Goal: Transaction & Acquisition: Book appointment/travel/reservation

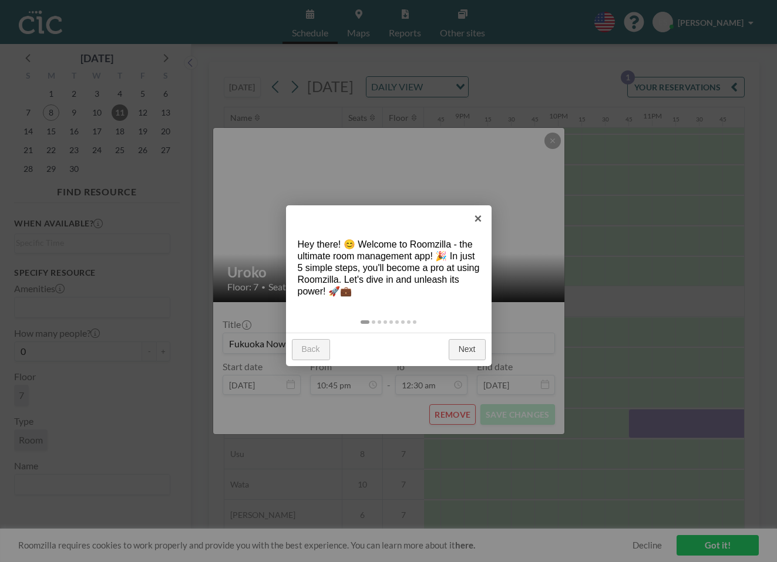
scroll to position [696, 1936]
click at [480, 223] on link "×" at bounding box center [478, 219] width 26 height 26
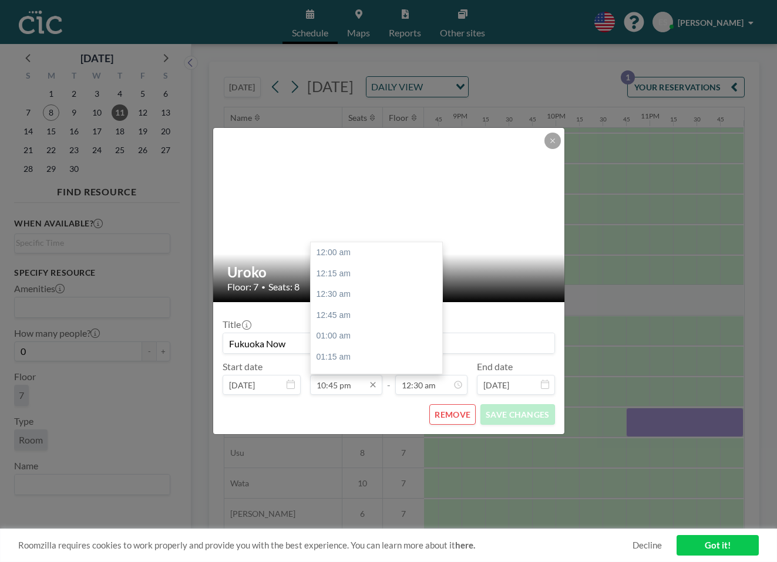
scroll to position [1875, 0]
click at [338, 386] on input "10:45 pm" at bounding box center [346, 385] width 72 height 20
click at [346, 335] on div "10:45 am" at bounding box center [377, 335] width 132 height 21
type input "10:45 am"
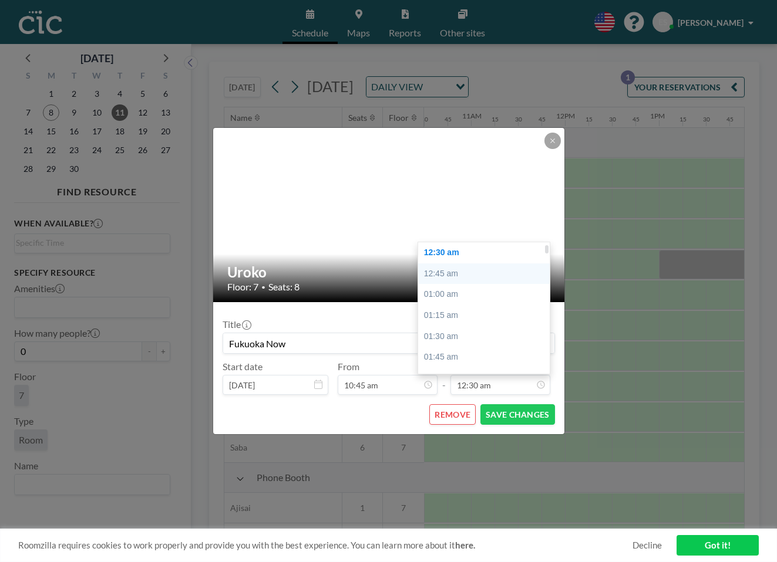
scroll to position [0, 0]
click at [474, 275] on div "12:15 am" at bounding box center [484, 274] width 132 height 21
type input "12:15 am"
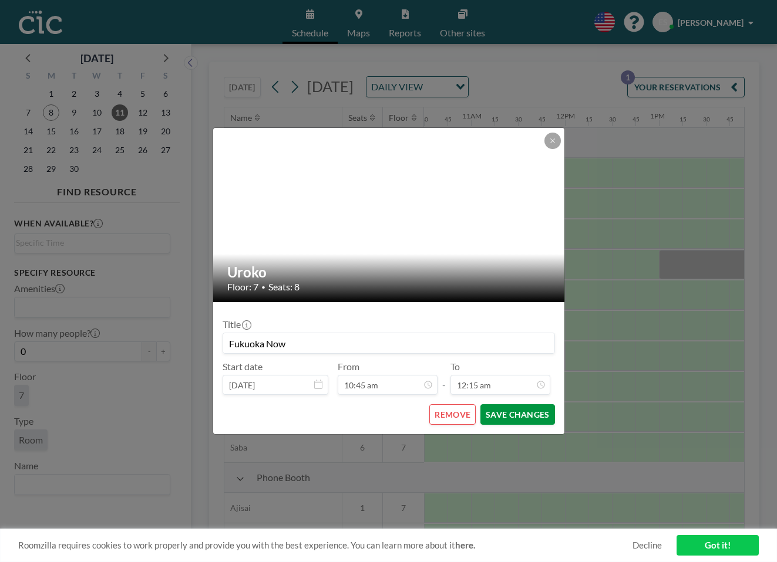
click at [525, 419] on button "SAVE CHANGES" at bounding box center [517, 415] width 74 height 21
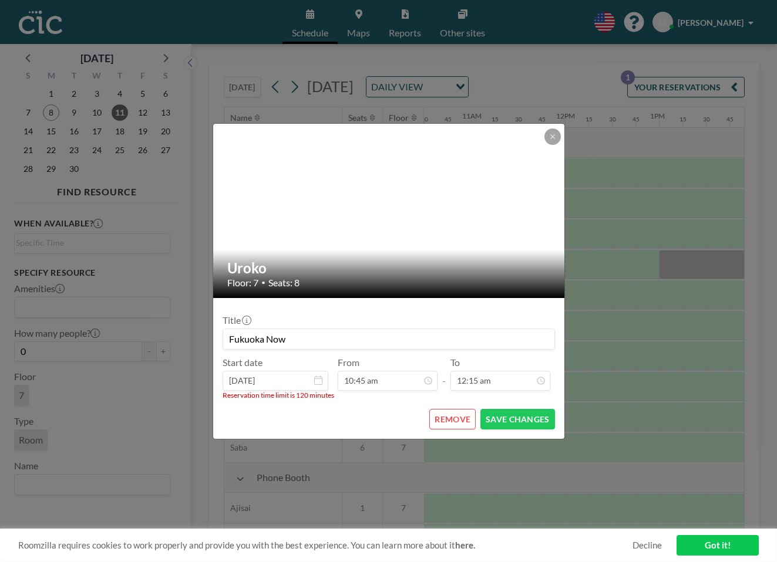
click at [446, 414] on button "REMOVE" at bounding box center [452, 419] width 46 height 21
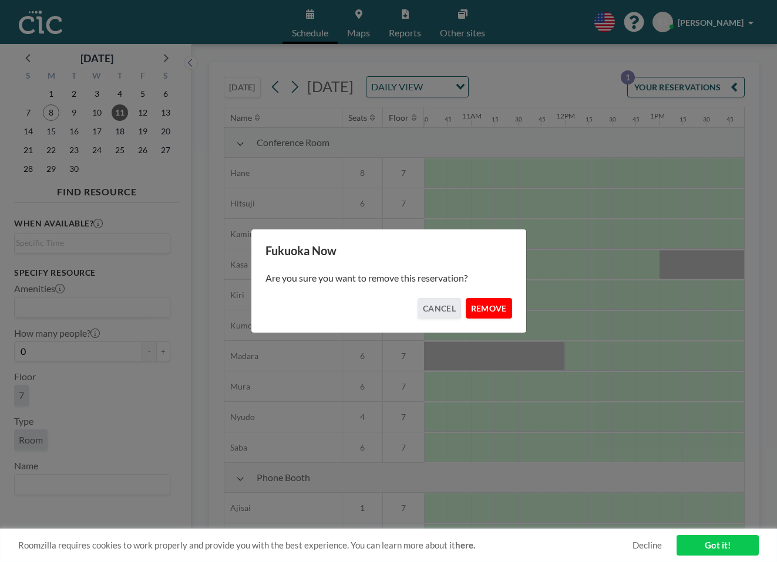
click at [496, 306] on button "REMOVE" at bounding box center [489, 308] width 46 height 21
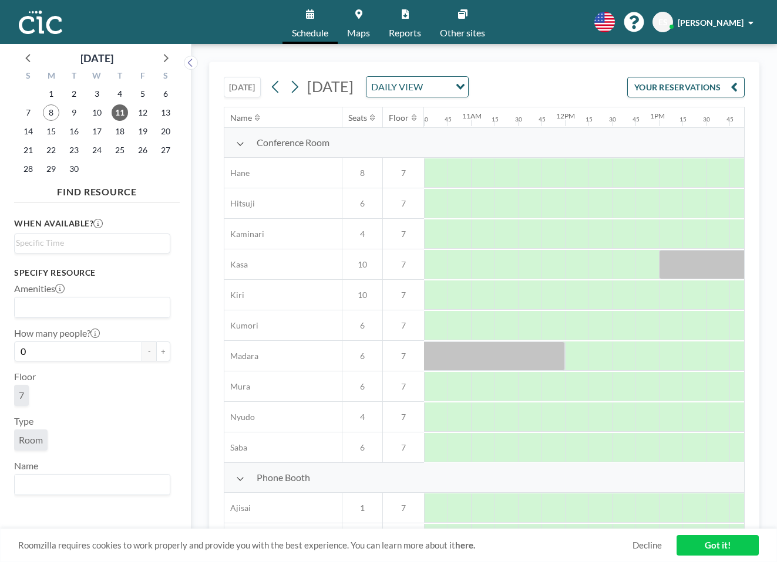
click at [310, 23] on link "Schedule" at bounding box center [309, 22] width 55 height 44
click at [351, 20] on link "Maps" at bounding box center [359, 22] width 42 height 44
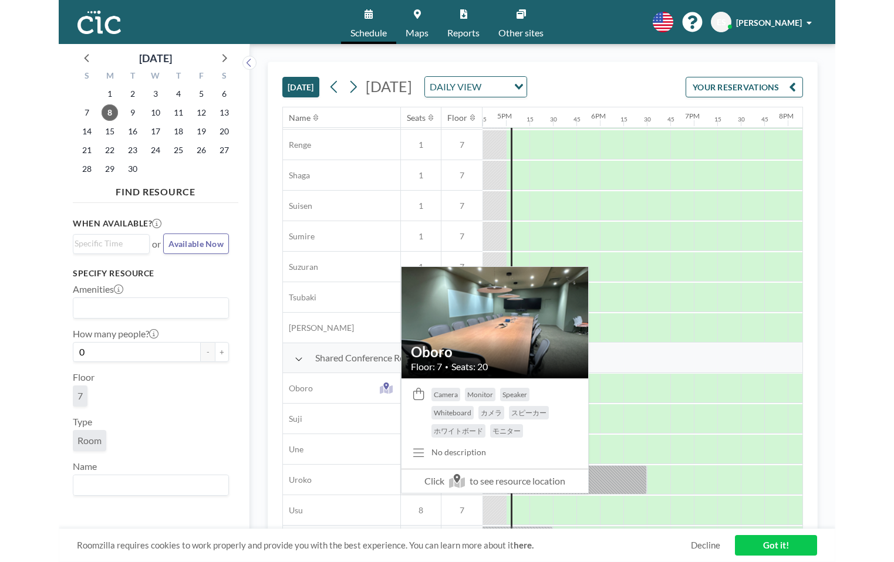
scroll to position [696, 1574]
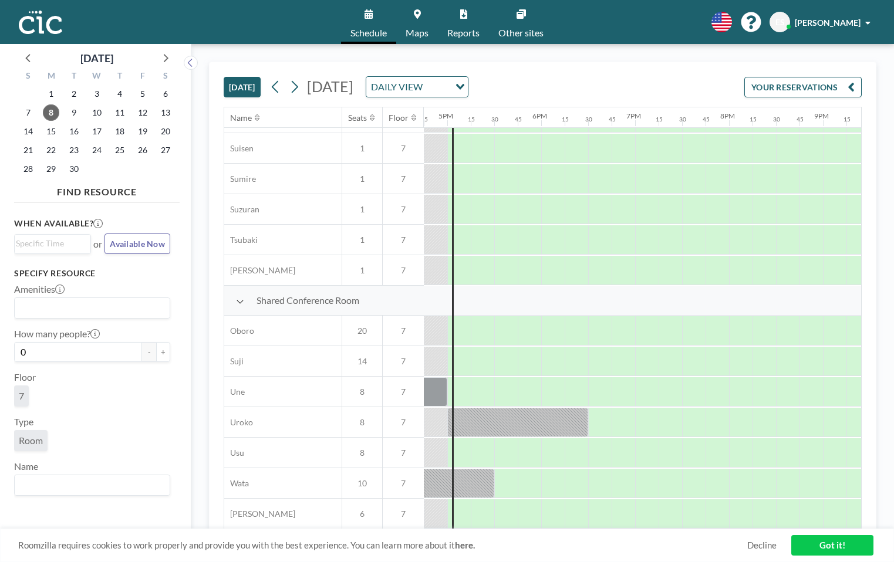
click at [450, 86] on div "DAILY VIEW" at bounding box center [407, 86] width 83 height 18
click at [536, 120] on li "WEEKLY VIEW" at bounding box center [553, 124] width 100 height 17
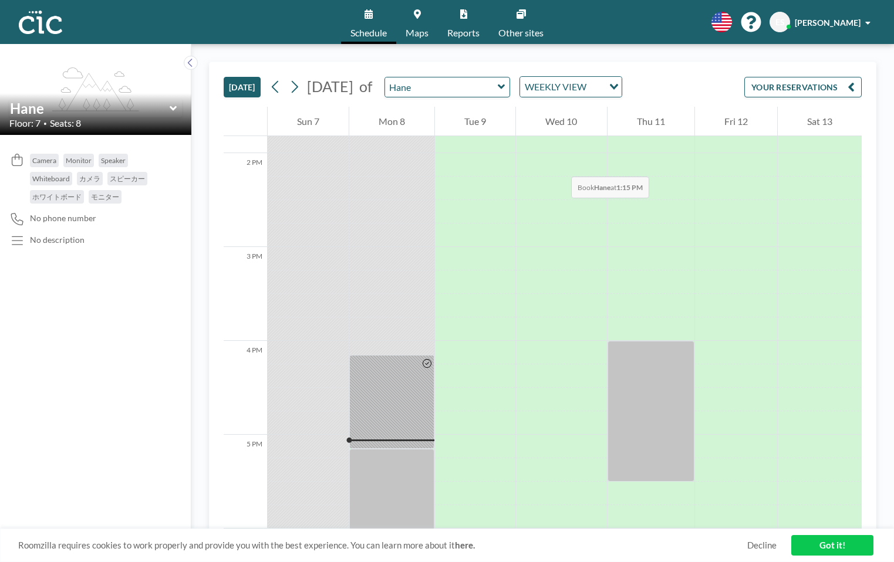
scroll to position [1221, 0]
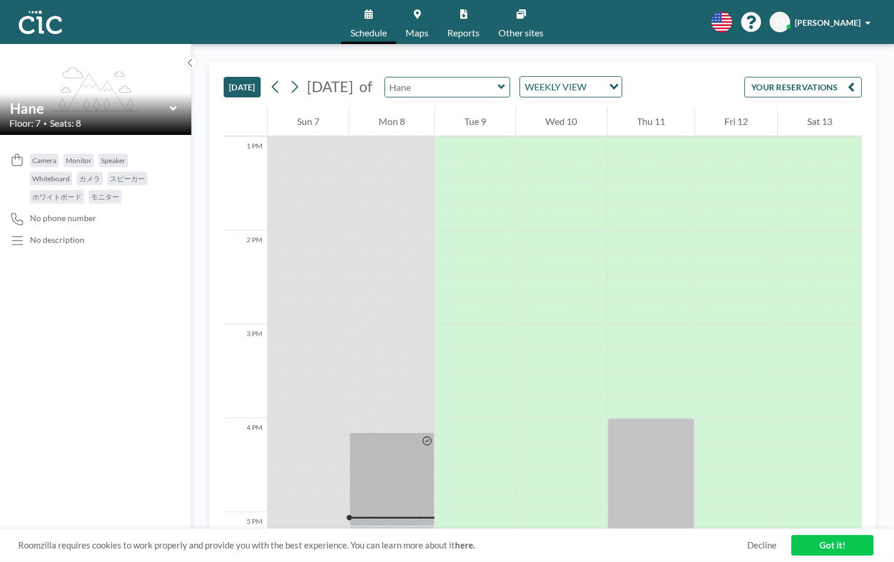
click at [498, 85] on input "text" at bounding box center [441, 87] width 113 height 19
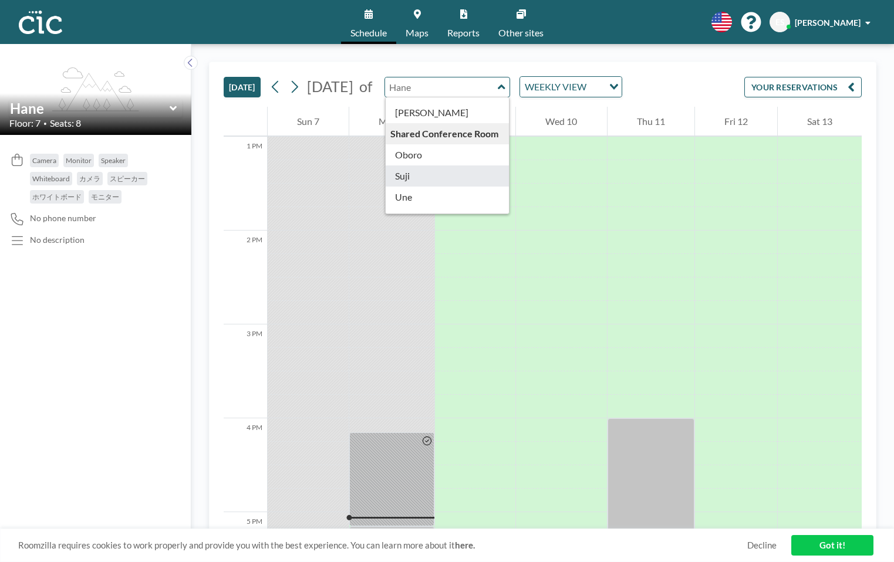
scroll to position [604, 0]
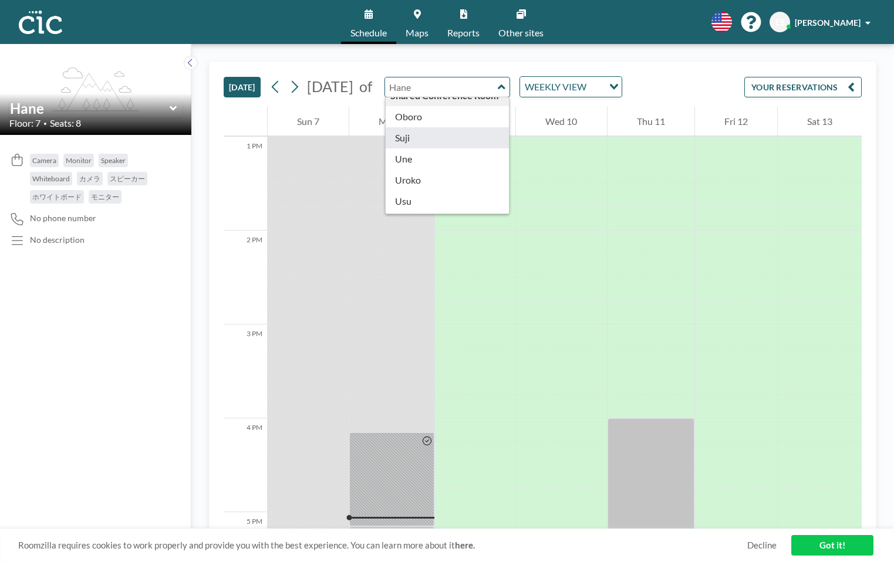
type input "Uroko"
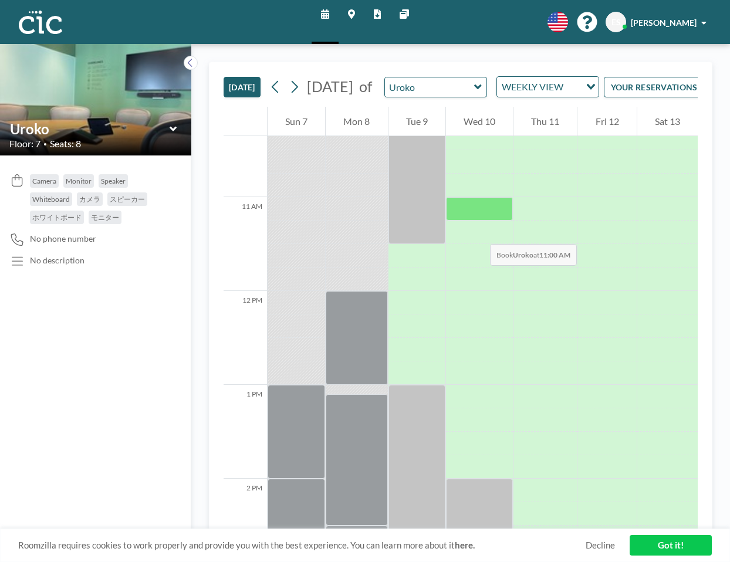
scroll to position [971, 0]
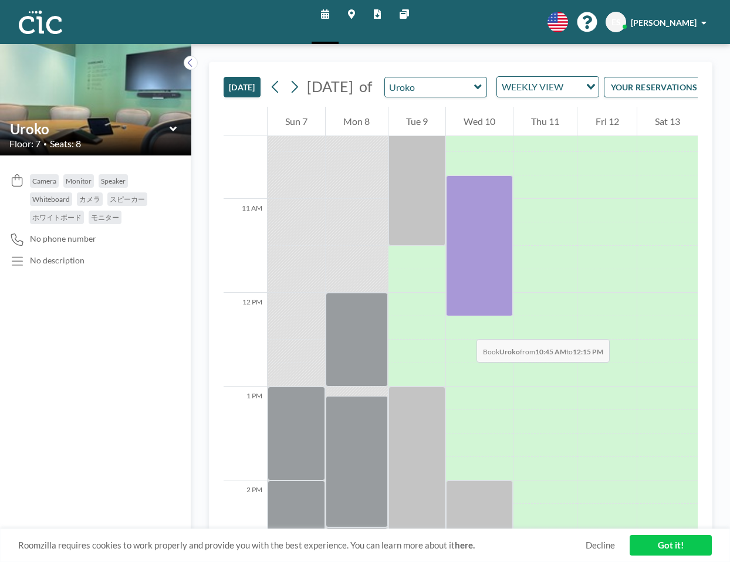
drag, startPoint x: 470, startPoint y: 197, endPoint x: 465, endPoint y: 328, distance: 131.0
click at [465, 316] on div at bounding box center [479, 246] width 67 height 141
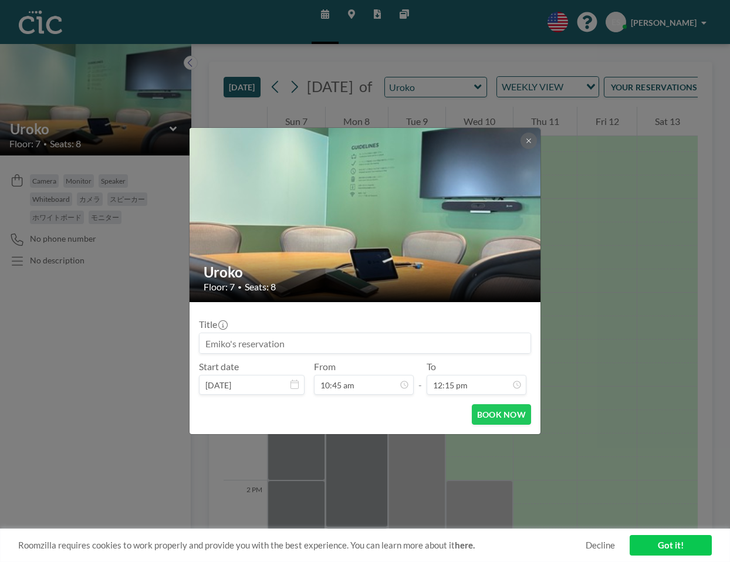
drag, startPoint x: 415, startPoint y: 356, endPoint x: 417, endPoint y: 349, distance: 7.8
click at [416, 356] on div "Title Start date Sep 10, 2025 From 10:45 am - To 12:15 pm" at bounding box center [365, 353] width 332 height 83
click at [417, 346] on input at bounding box center [365, 344] width 331 height 20
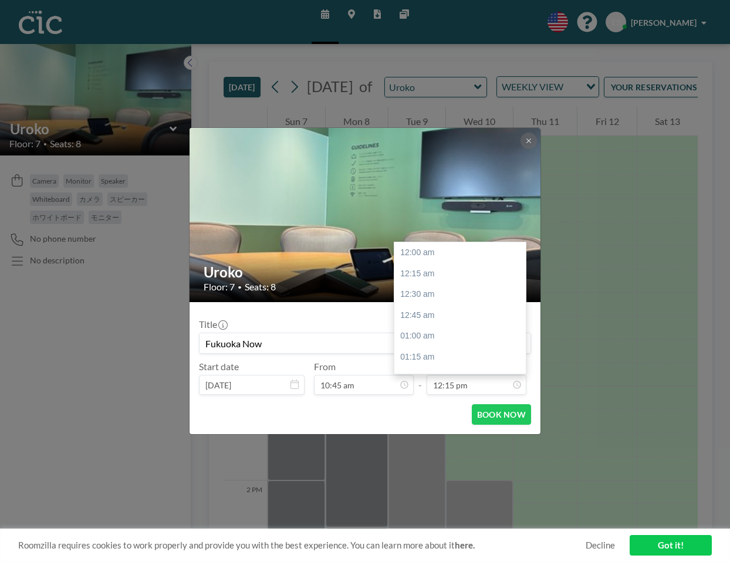
scroll to position [1024, 0]
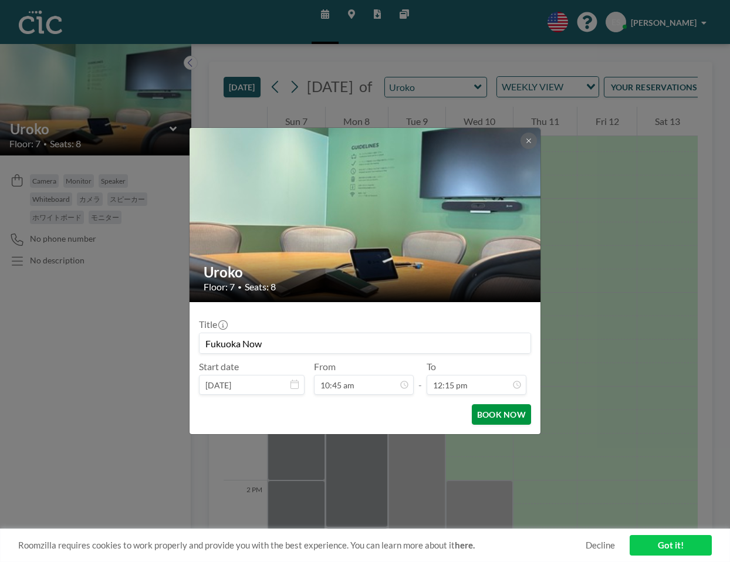
type input "Fukuoka Now"
click at [506, 413] on button "BOOK NOW" at bounding box center [501, 415] width 59 height 21
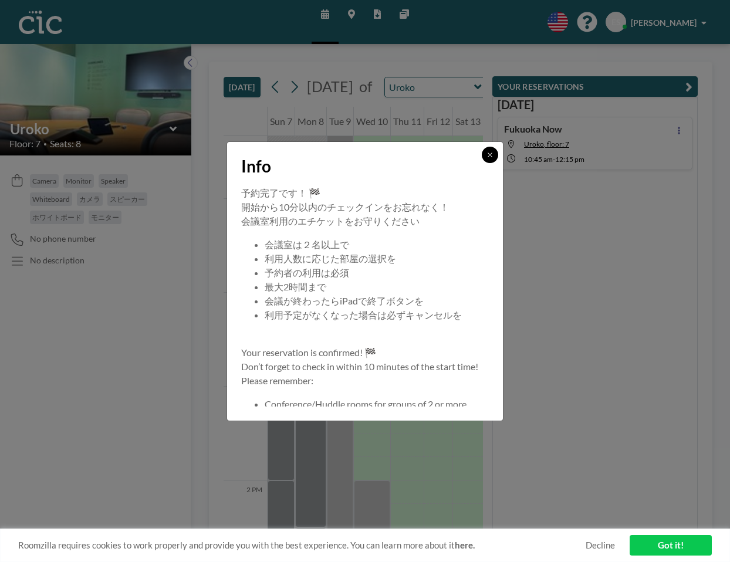
click at [489, 157] on icon at bounding box center [490, 154] width 7 height 7
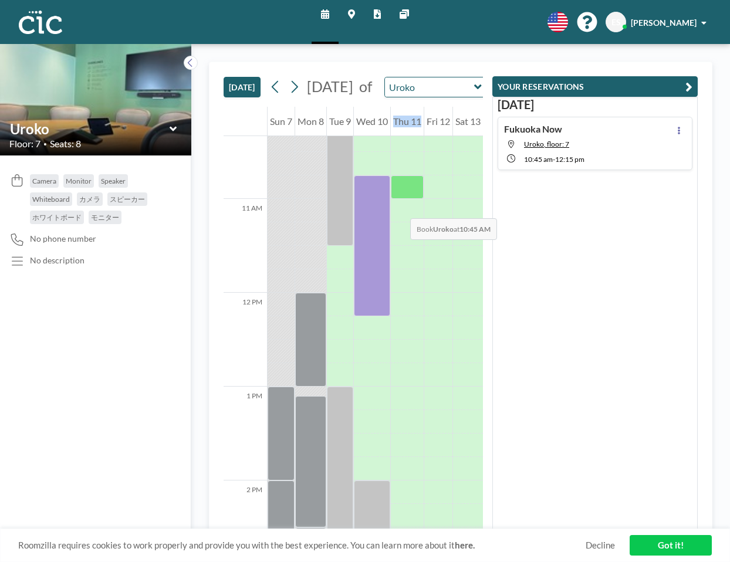
drag, startPoint x: 366, startPoint y: 208, endPoint x: 399, endPoint y: 207, distance: 32.9
click at [399, 207] on div "12 AM 1 AM 2 AM 3 AM 4 AM 5 AM 6 AM 7 AM 8 AM 9 AM 10 AM 11 AM 12 PM 1 PM 2 PM …" at bounding box center [354, 278] width 260 height 2284
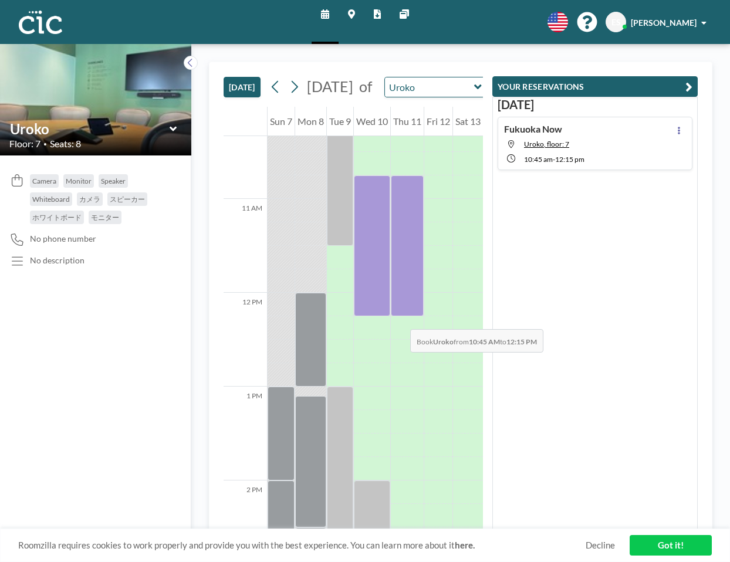
drag, startPoint x: 403, startPoint y: 204, endPoint x: 399, endPoint y: 318, distance: 114.6
click at [399, 316] on div at bounding box center [407, 246] width 33 height 141
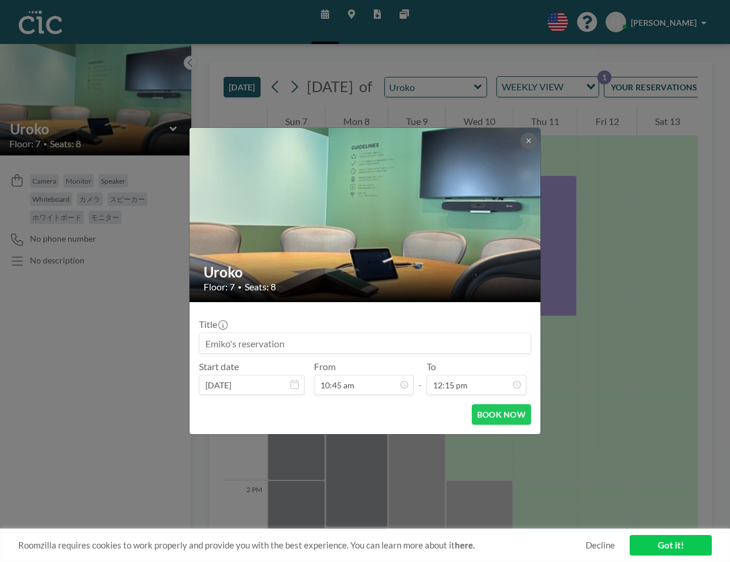
click at [397, 349] on input at bounding box center [365, 344] width 331 height 20
type input "Fukuoka Now"
click at [495, 417] on button "BOOK NOW" at bounding box center [501, 415] width 59 height 21
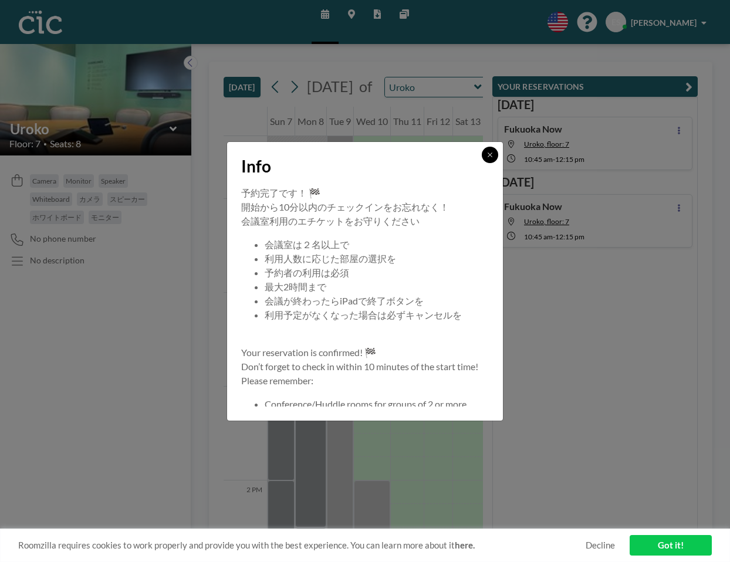
click at [486, 154] on button at bounding box center [490, 155] width 16 height 16
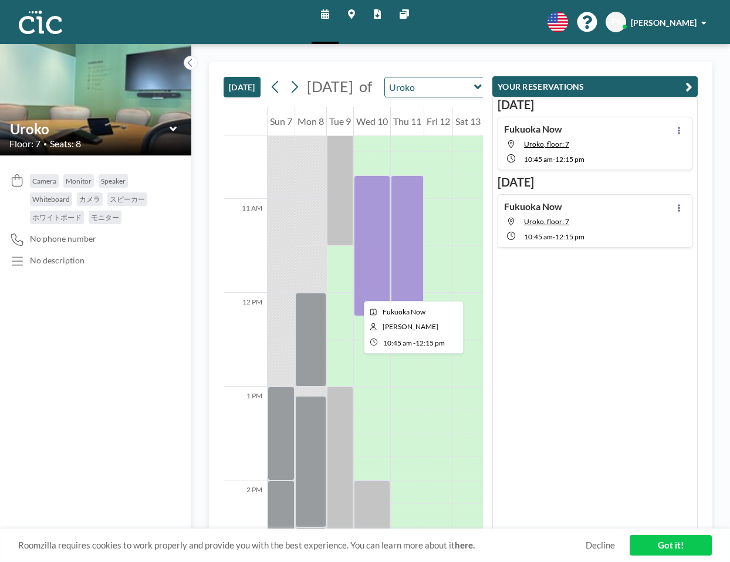
click at [355, 291] on div at bounding box center [372, 246] width 36 height 141
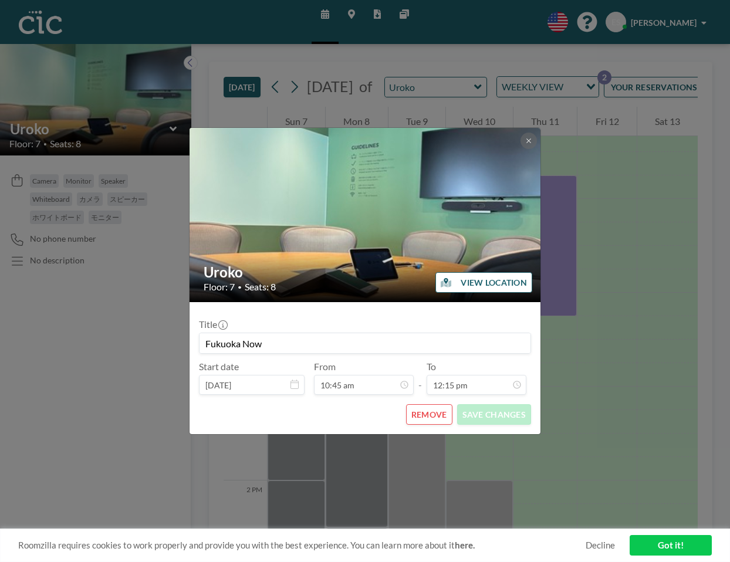
click at [438, 417] on button "REMOVE" at bounding box center [429, 415] width 46 height 21
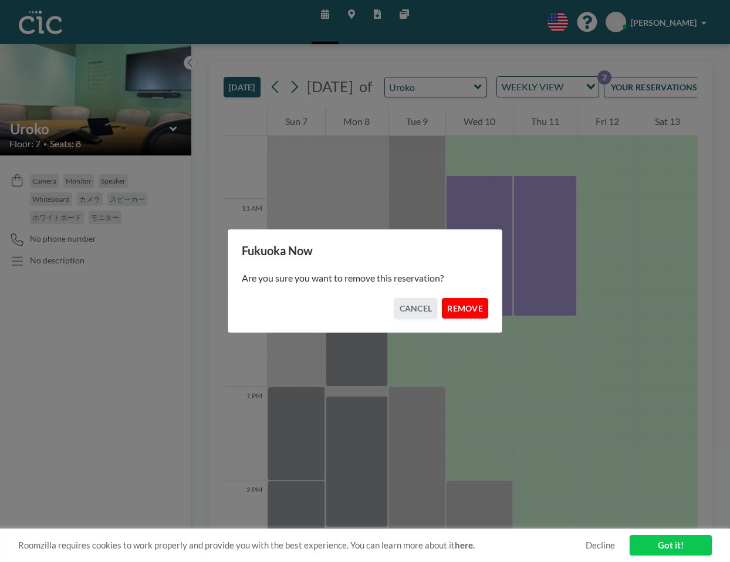
click at [471, 306] on button "REMOVE" at bounding box center [465, 308] width 46 height 21
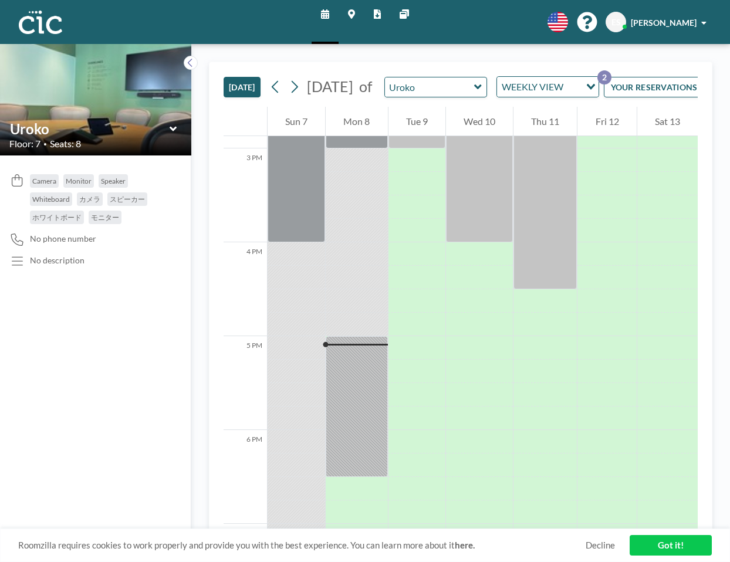
scroll to position [1417, 0]
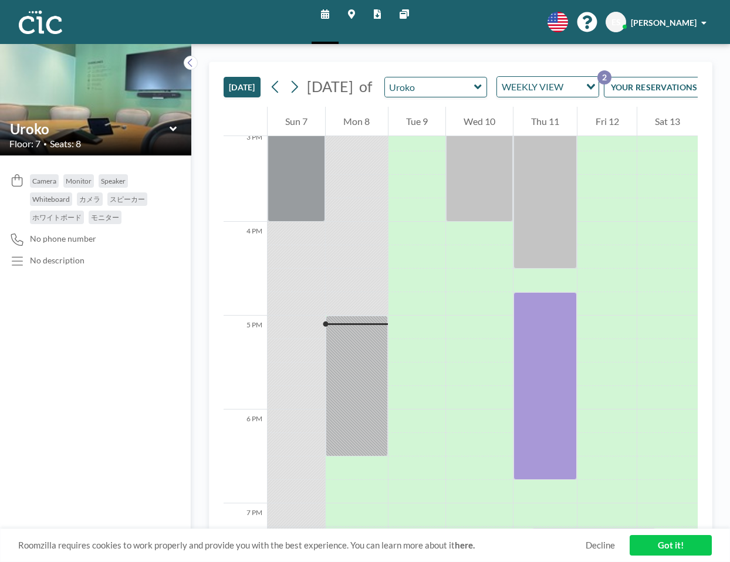
drag, startPoint x: 530, startPoint y: 315, endPoint x: 520, endPoint y: 517, distance: 202.2
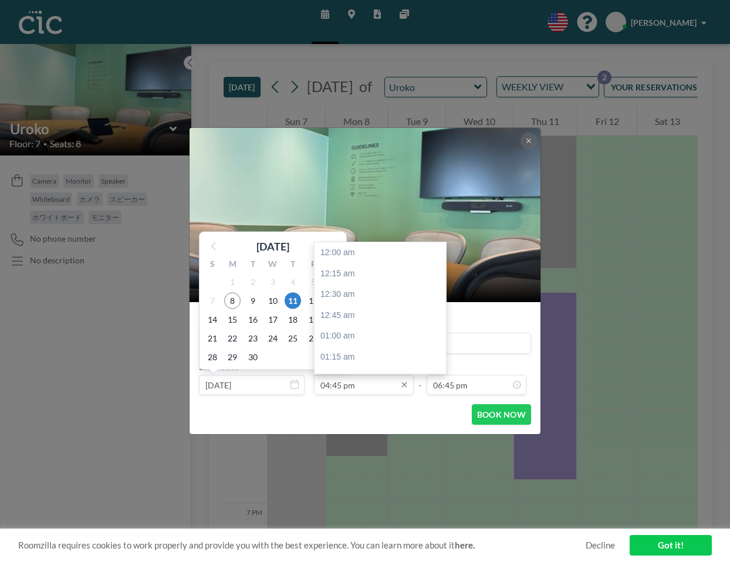
scroll to position [1400, 0]
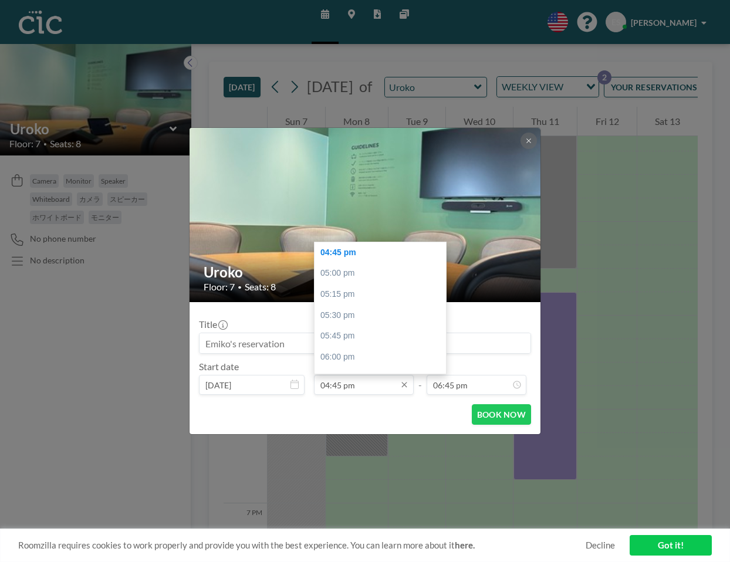
click at [354, 381] on input "04:45 pm" at bounding box center [364, 385] width 100 height 20
click at [355, 274] on div "05:00 pm" at bounding box center [381, 273] width 132 height 21
type input "05:00 pm"
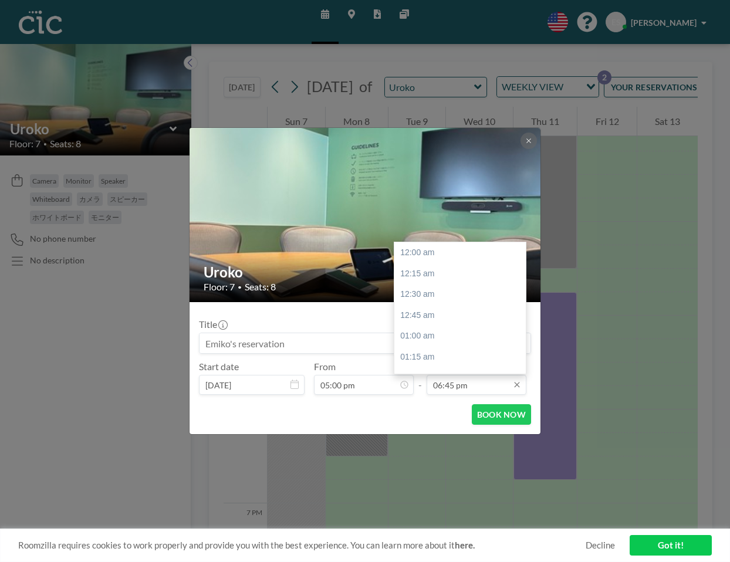
scroll to position [1568, 0]
click at [457, 385] on input "06:45 pm" at bounding box center [477, 385] width 100 height 20
click at [454, 280] on div "07:00 pm" at bounding box center [461, 273] width 132 height 21
type input "07:00 pm"
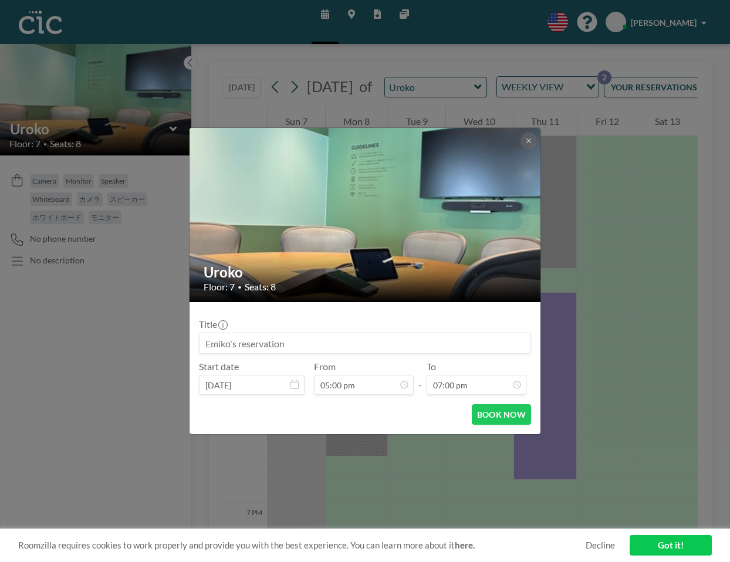
click at [311, 348] on input at bounding box center [365, 344] width 331 height 20
type input "Fukuoka Now - BeCAT"
click at [484, 412] on button "BOOK NOW" at bounding box center [501, 415] width 59 height 21
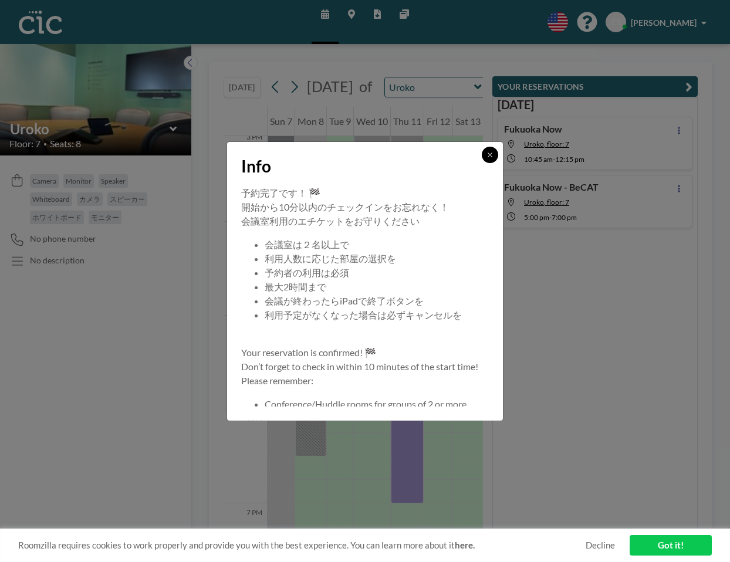
click at [490, 154] on icon at bounding box center [490, 155] width 4 height 4
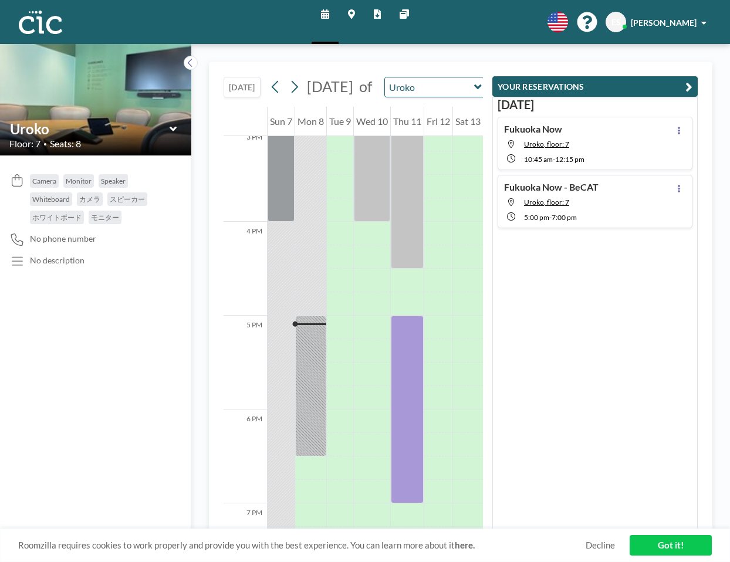
click at [351, 14] on icon at bounding box center [351, 13] width 7 height 9
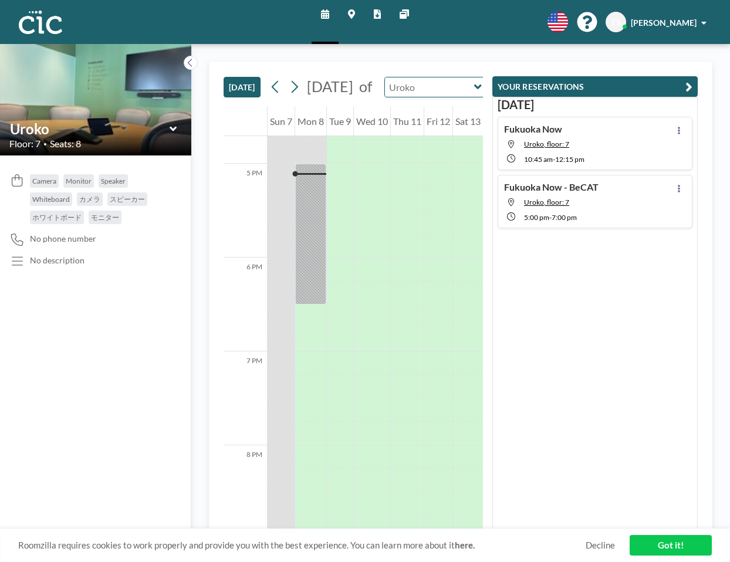
click at [434, 93] on input "text" at bounding box center [430, 87] width 90 height 19
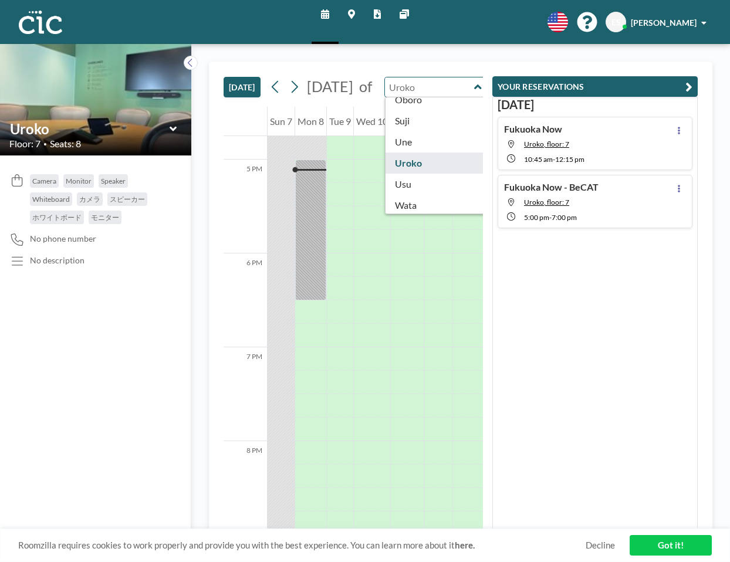
scroll to position [622, 0]
type input "Usu"
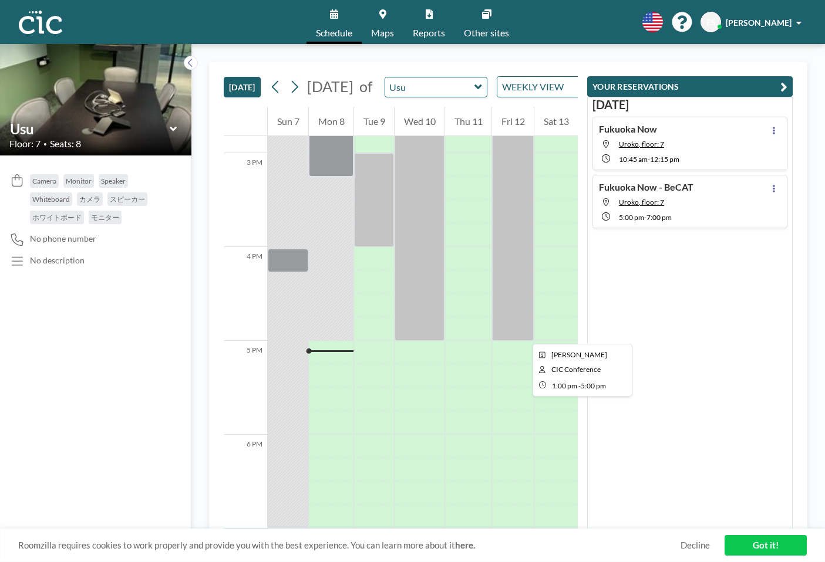
scroll to position [1342, 0]
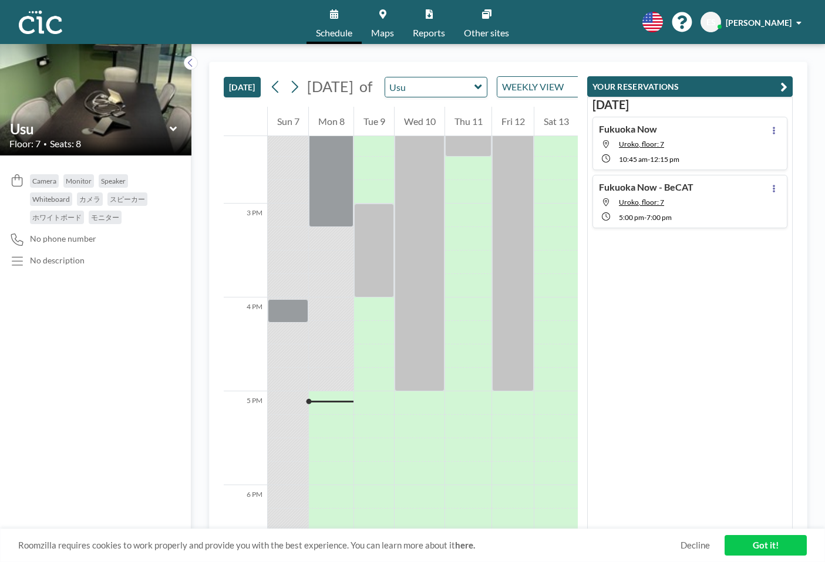
click at [481, 89] on icon at bounding box center [477, 87] width 7 height 5
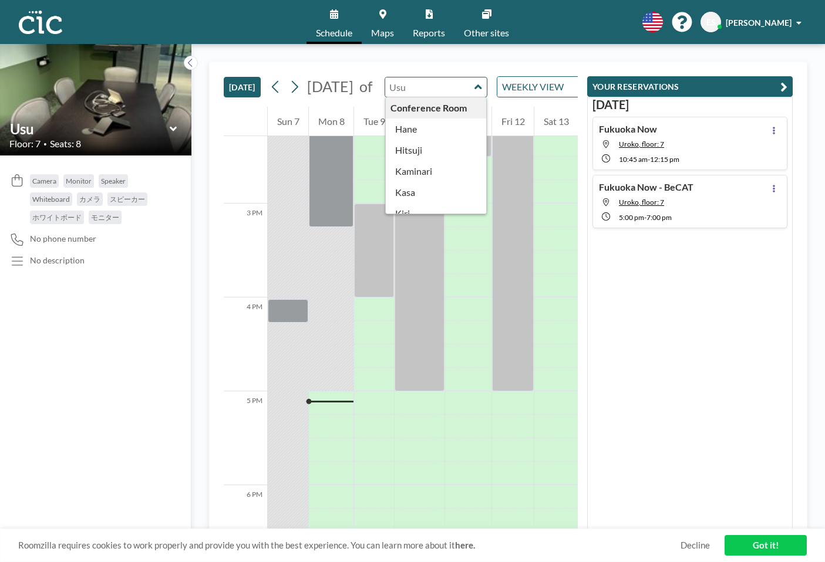
click at [376, 15] on link "Maps" at bounding box center [383, 22] width 42 height 44
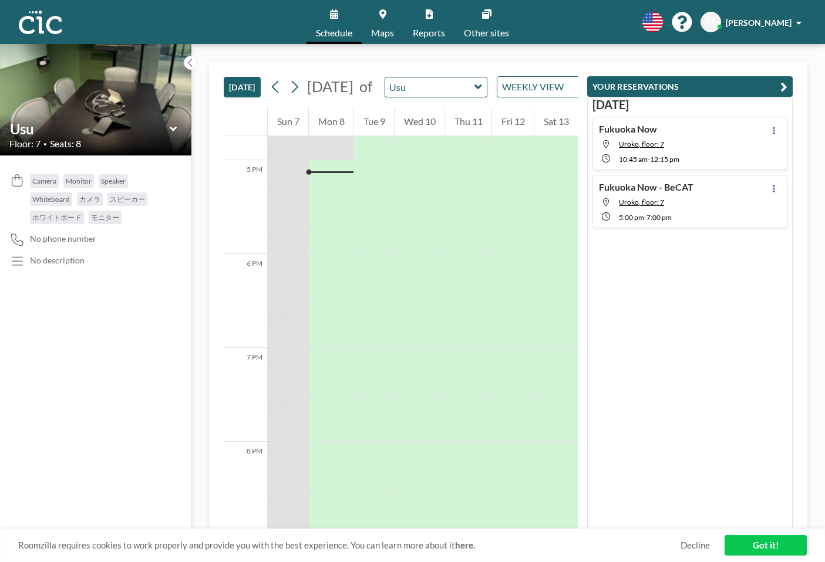
scroll to position [1574, 0]
click at [482, 92] on icon at bounding box center [478, 87] width 8 height 12
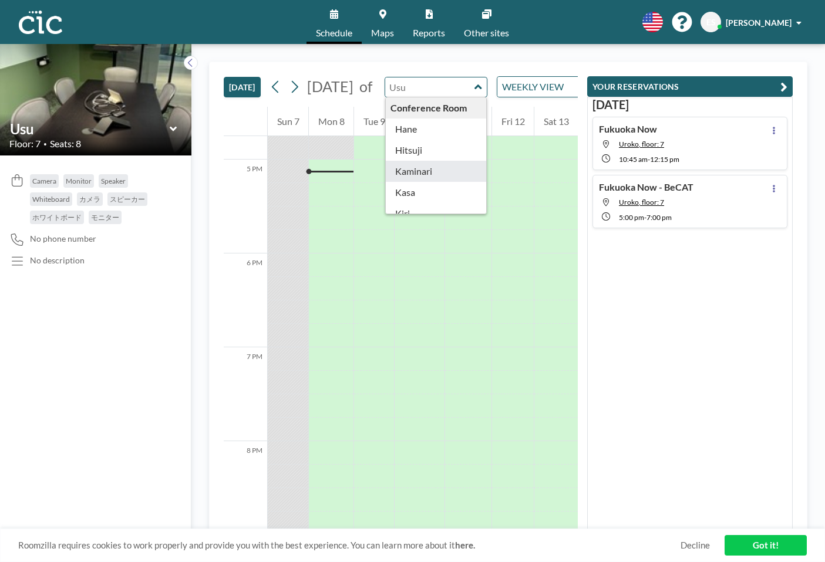
type input "Kaminari"
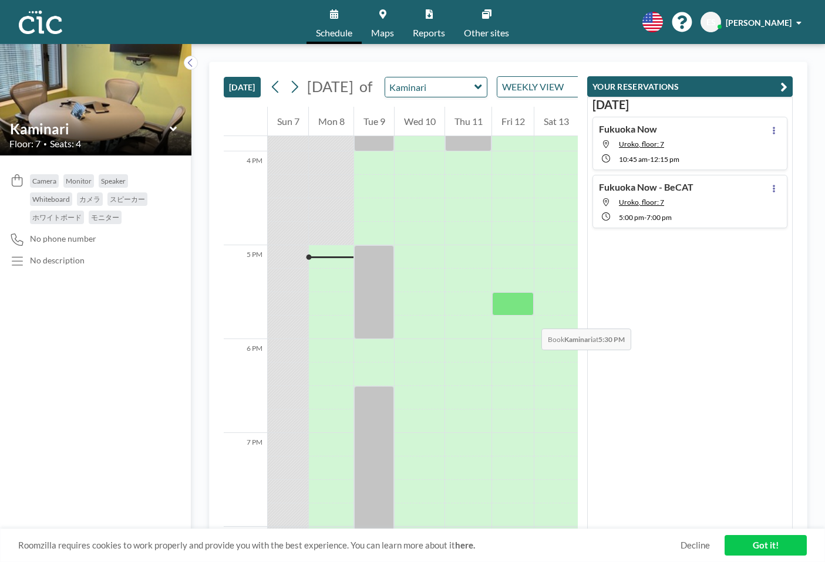
scroll to position [0, 2]
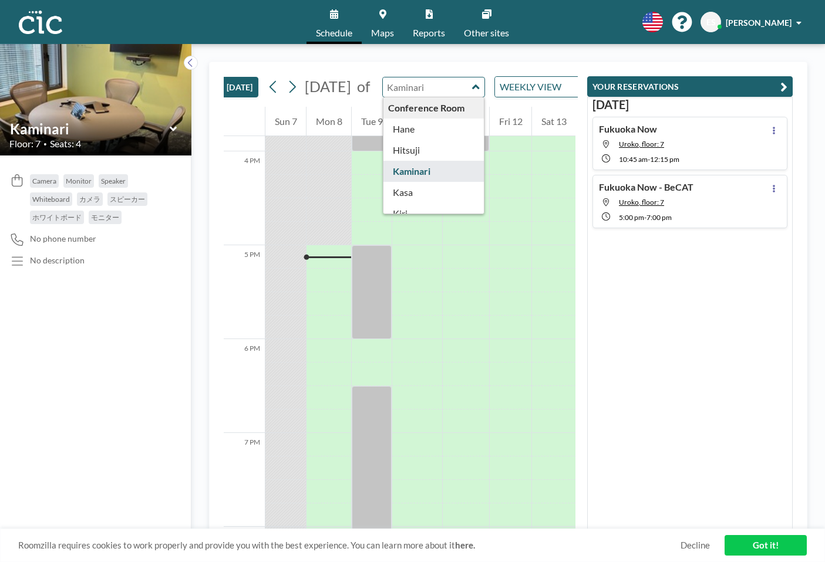
click at [473, 97] on input "text" at bounding box center [428, 87] width 90 height 19
type input "Kaminari"
click at [680, 285] on div "Sep 11 Fukuoka Now Uroko, floor: 7 10:45 AM - 12:15 PM Fukuoka Now - BeCAT Urok…" at bounding box center [690, 313] width 206 height 433
click at [473, 95] on input "text" at bounding box center [428, 87] width 90 height 19
type input "Hitsuji"
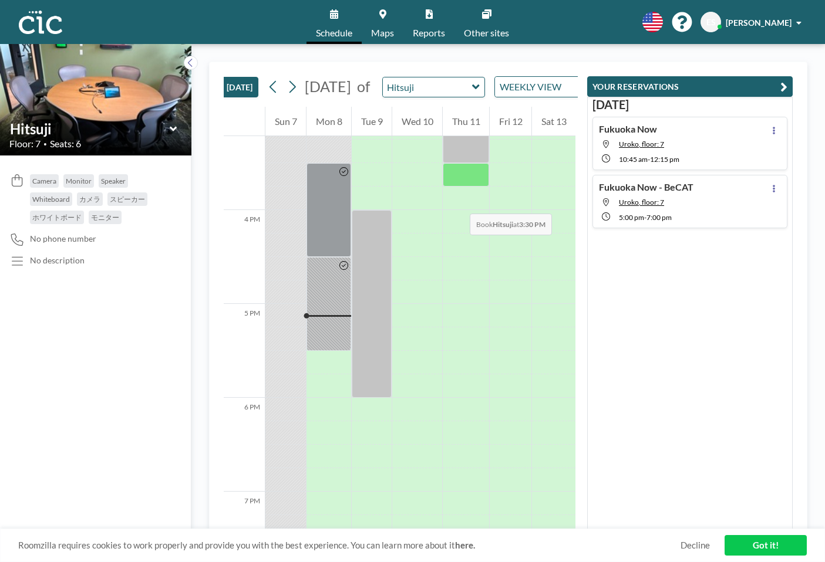
scroll to position [1417, 0]
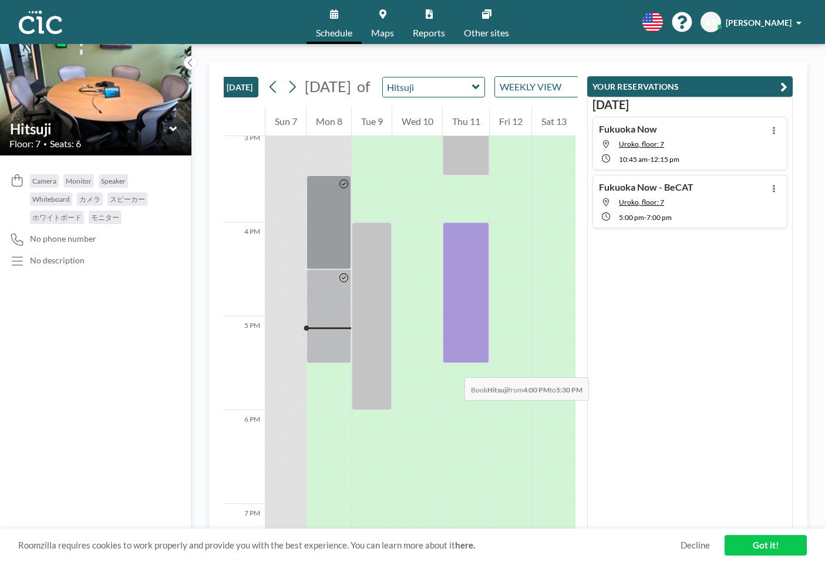
drag, startPoint x: 457, startPoint y: 242, endPoint x: 453, endPoint y: 366, distance: 123.4
click at [453, 363] on div at bounding box center [466, 293] width 46 height 141
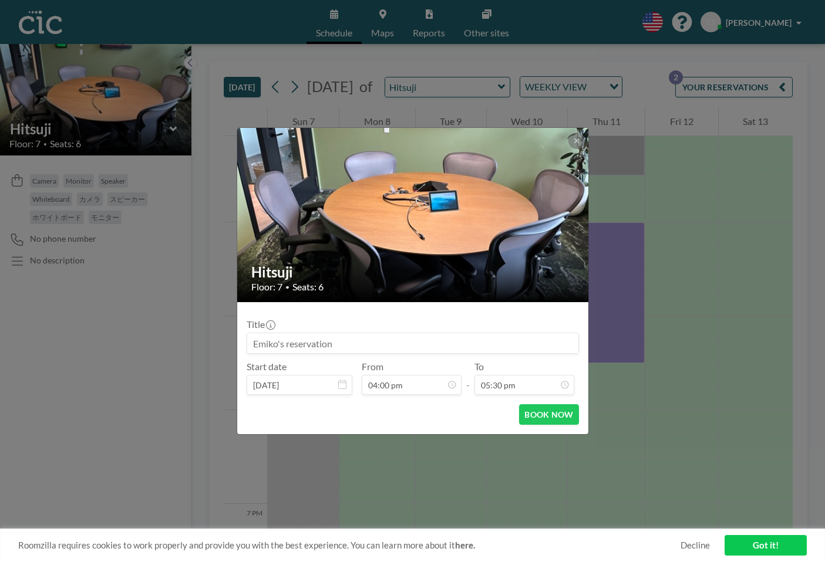
scroll to position [0, 0]
click at [415, 346] on input at bounding box center [412, 344] width 331 height 20
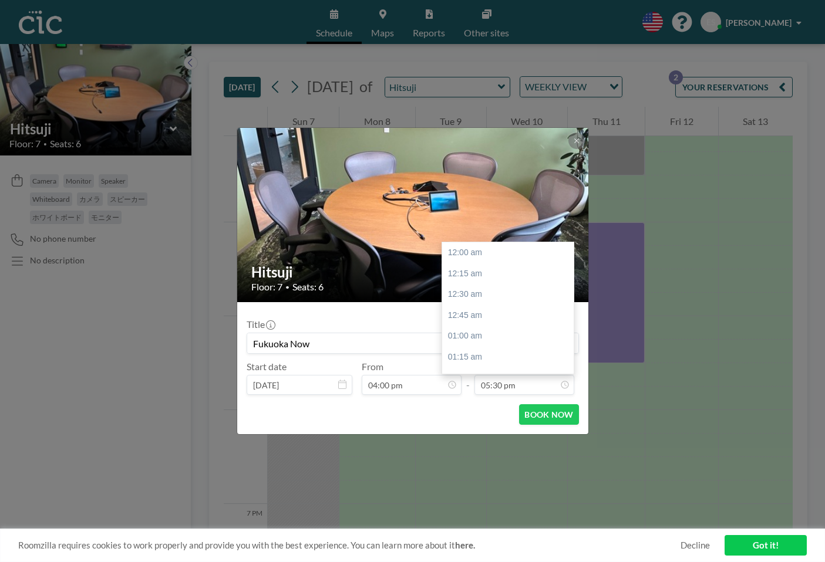
scroll to position [1463, 0]
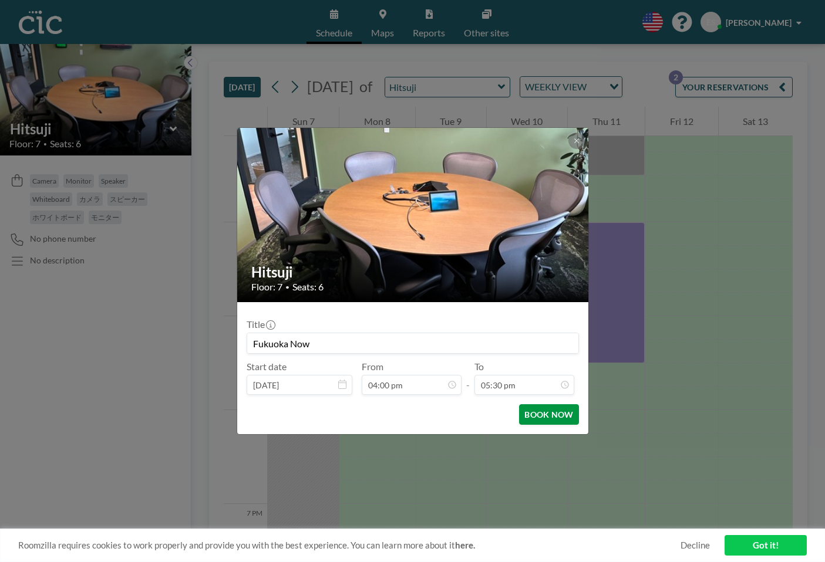
type input "Fukuoka Now"
click at [565, 416] on button "BOOK NOW" at bounding box center [548, 415] width 59 height 21
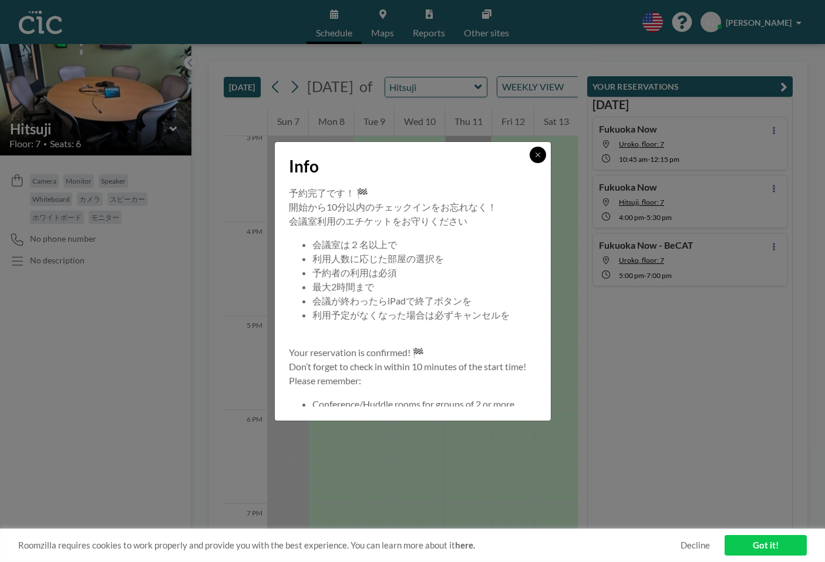
click at [537, 156] on icon at bounding box center [537, 154] width 7 height 7
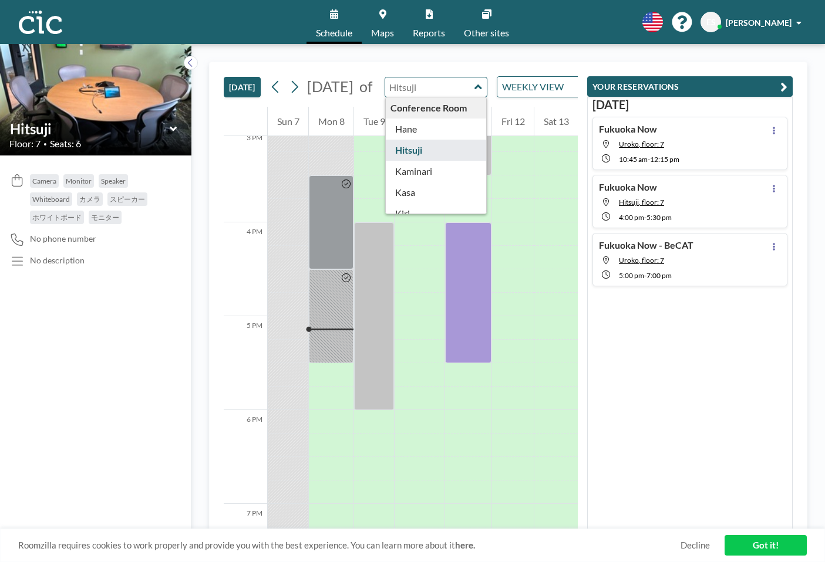
click at [449, 97] on input "text" at bounding box center [430, 87] width 90 height 19
type input "Uroko"
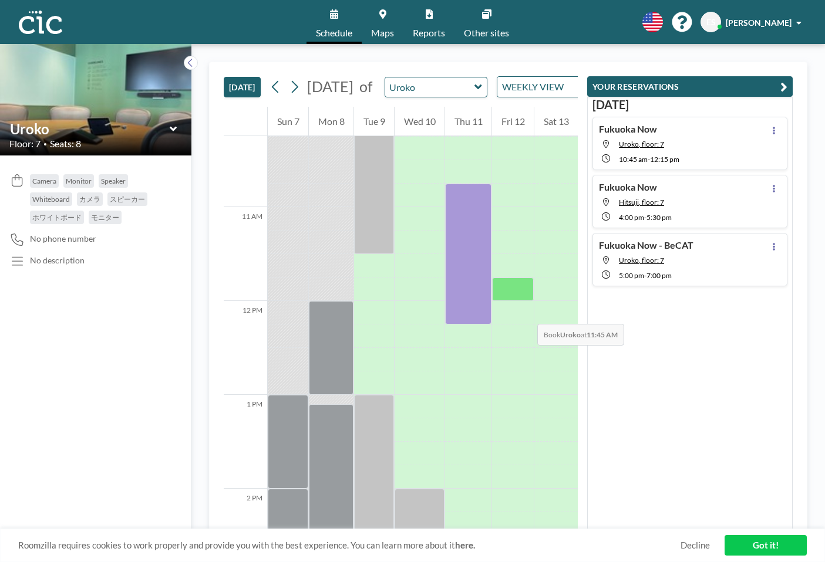
scroll to position [958, 0]
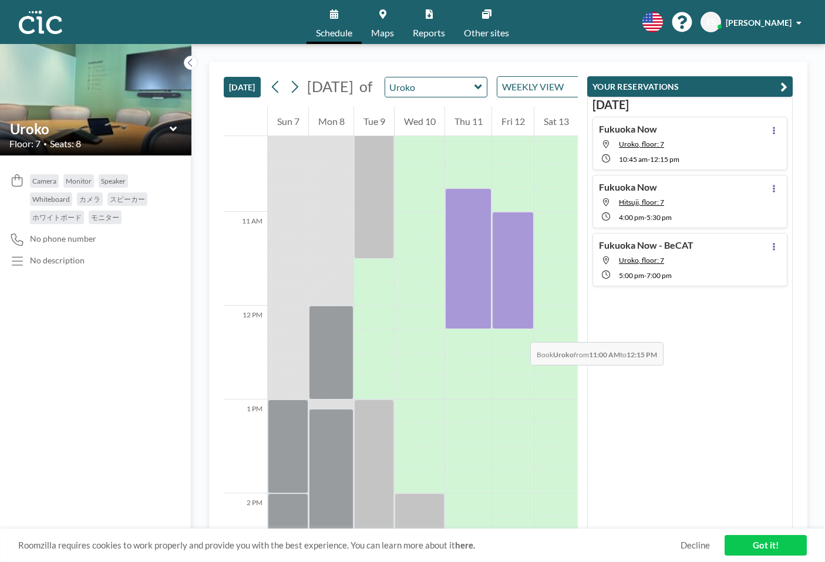
drag, startPoint x: 521, startPoint y: 230, endPoint x: 519, endPoint y: 331, distance: 101.0
click at [519, 329] on div at bounding box center [513, 270] width 42 height 117
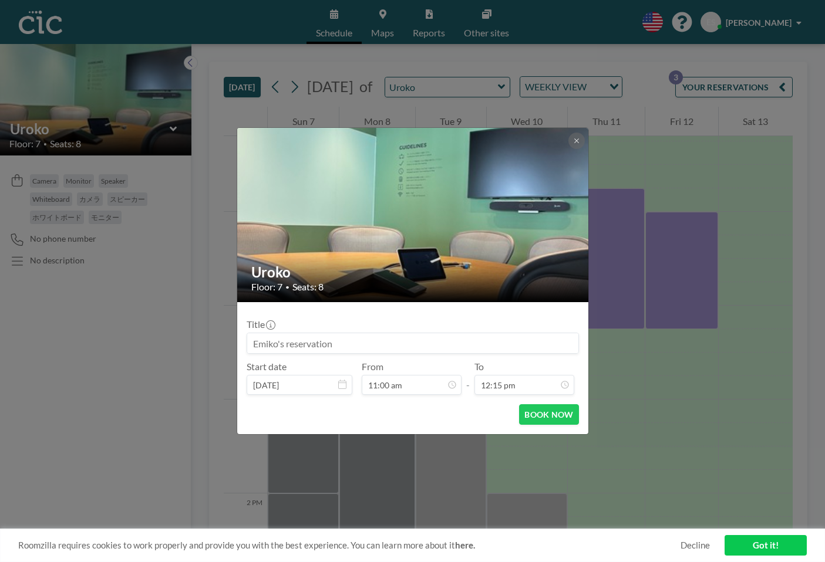
click at [346, 340] on input at bounding box center [412, 344] width 331 height 20
type input "Fukuoka Now"
click at [551, 424] on button "BOOK NOW" at bounding box center [548, 415] width 59 height 21
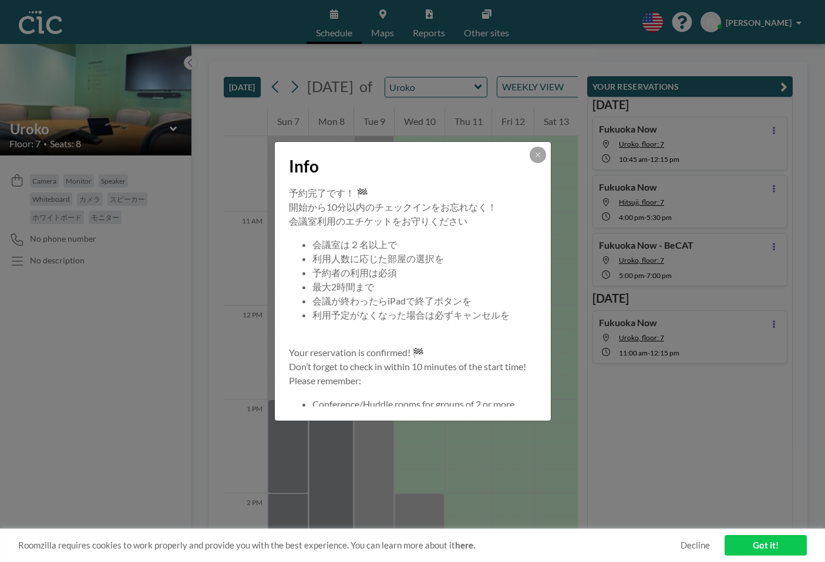
click at [580, 17] on div "Info 予約完了です！ 🏁 開始から10分以内のチェックインをお忘れなく！ 会議室利用のエチケットをお守りください 会議室は２名以上で 利用人数に応じた部屋…" at bounding box center [412, 281] width 825 height 562
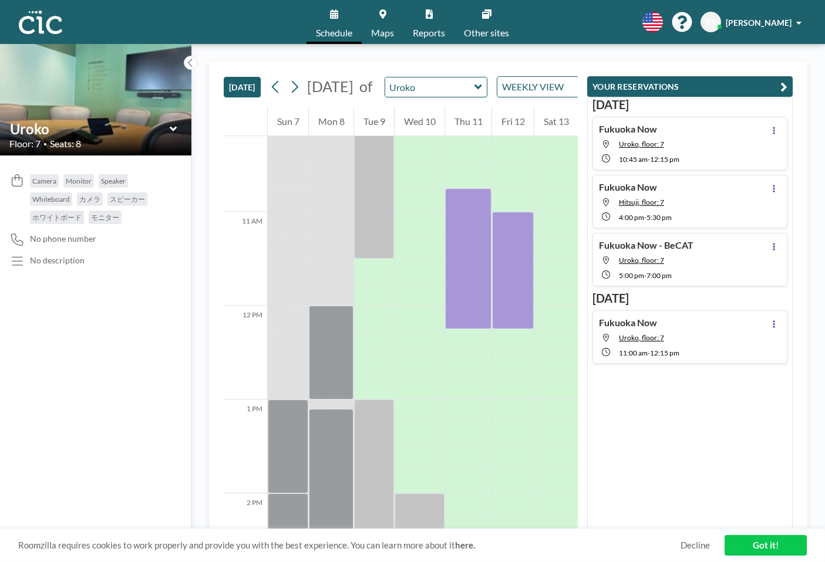
click at [383, 14] on icon at bounding box center [382, 13] width 7 height 9
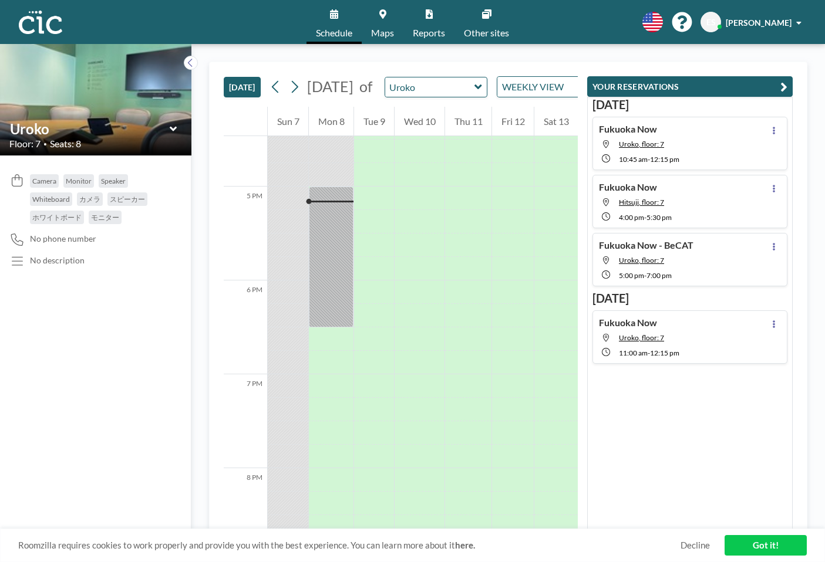
scroll to position [1574, 0]
click at [773, 187] on icon at bounding box center [774, 189] width 5 height 8
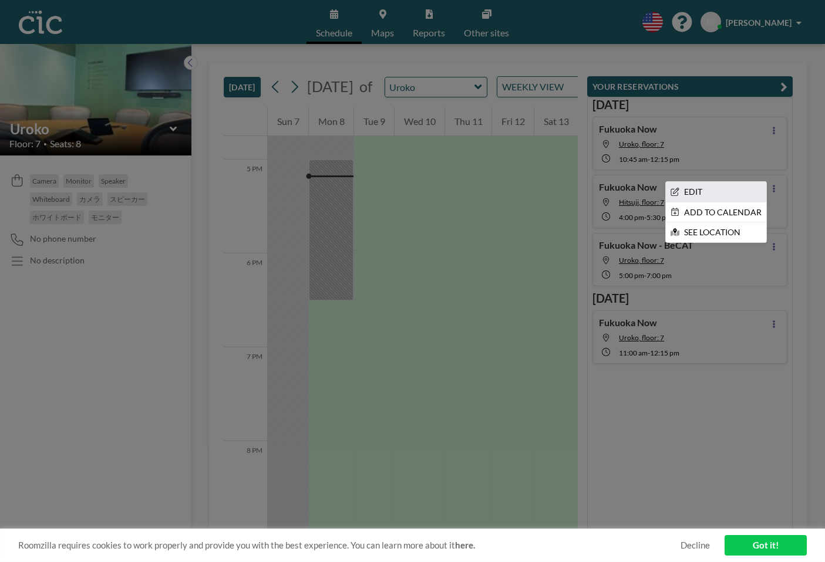
click at [730, 200] on li "EDIT" at bounding box center [716, 192] width 100 height 20
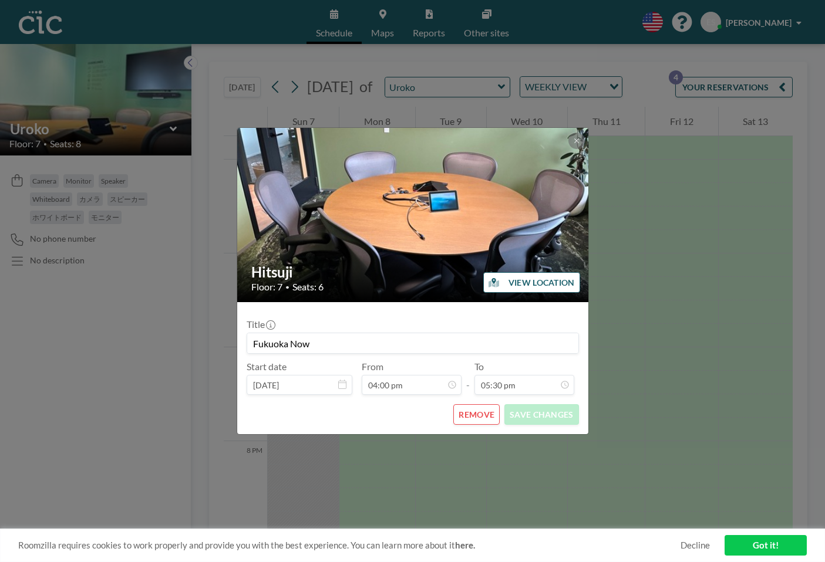
scroll to position [1338, 0]
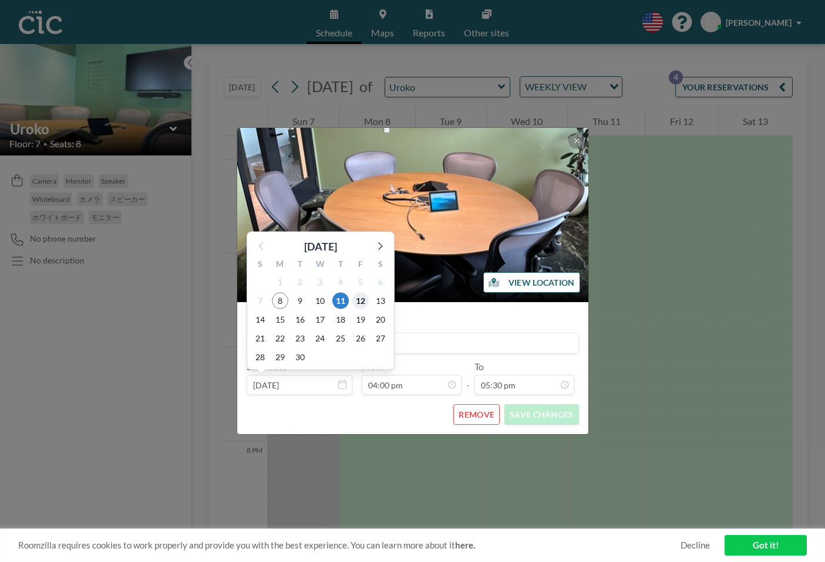
click at [360, 305] on span "12" at bounding box center [360, 300] width 16 height 16
type input "Sep 12, 2025"
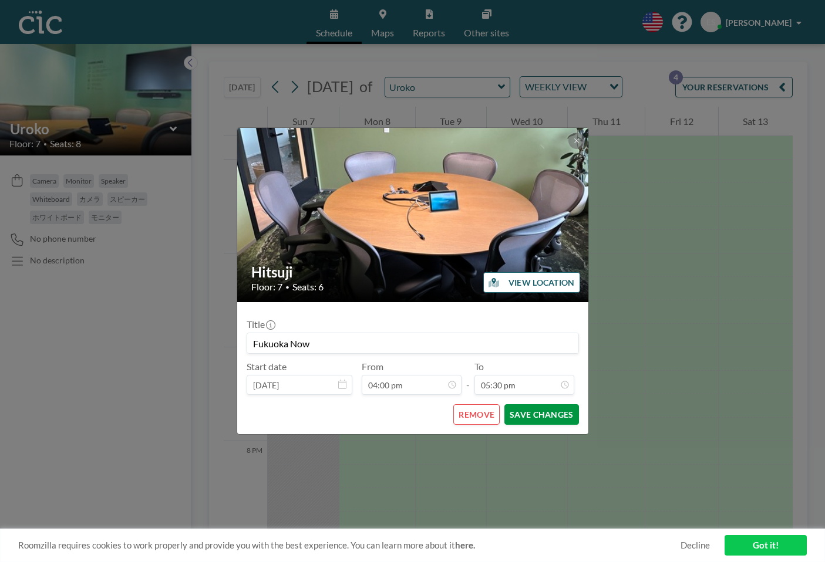
click at [517, 418] on button "SAVE CHANGES" at bounding box center [541, 415] width 74 height 21
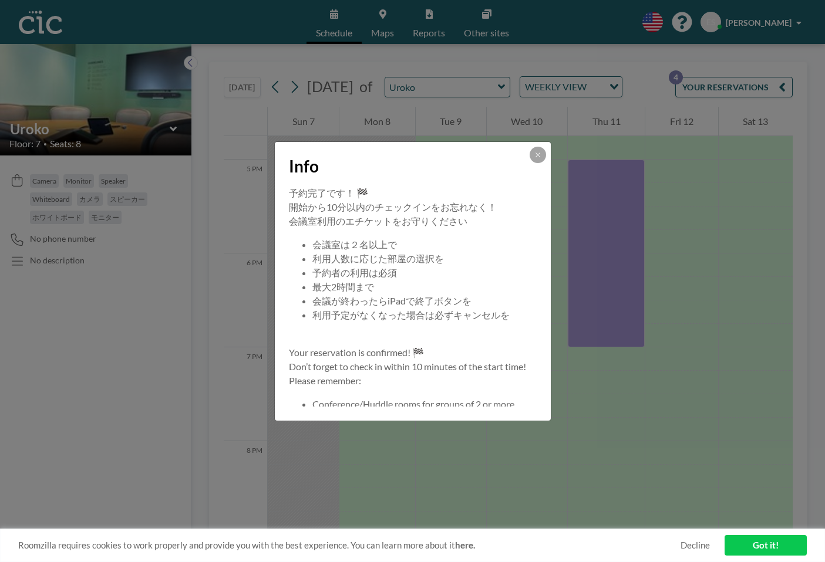
drag, startPoint x: 776, startPoint y: 547, endPoint x: 769, endPoint y: 533, distance: 16.3
click at [776, 547] on link "Got it!" at bounding box center [766, 545] width 82 height 21
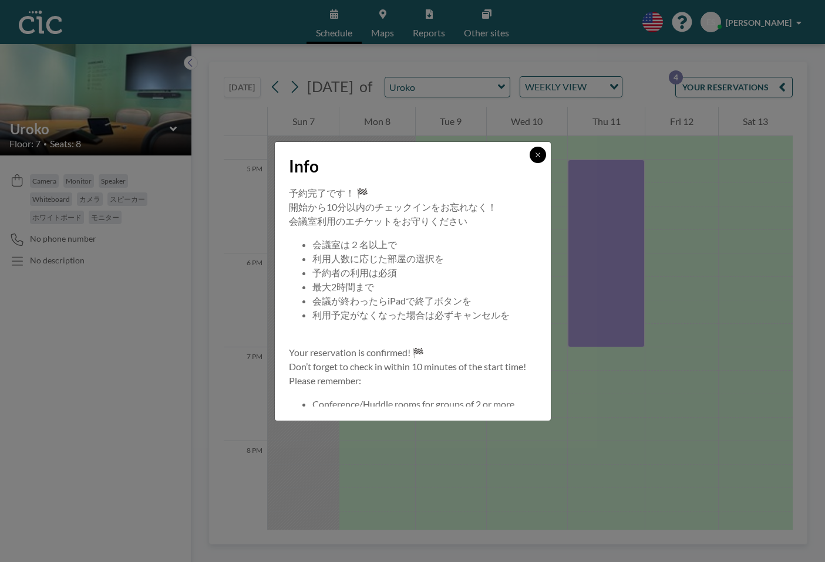
click at [538, 151] on icon at bounding box center [537, 154] width 7 height 7
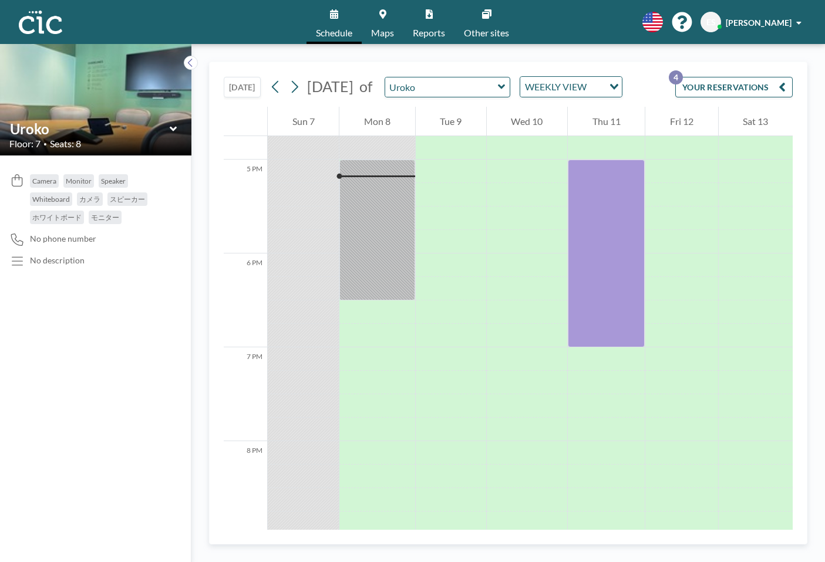
click at [340, 19] on link "Schedule" at bounding box center [333, 22] width 55 height 44
click at [327, 18] on link "Schedule" at bounding box center [333, 22] width 55 height 44
click at [336, 11] on icon at bounding box center [334, 13] width 8 height 9
click at [319, 15] on link "Schedule" at bounding box center [333, 22] width 55 height 44
click at [383, 9] on icon at bounding box center [382, 13] width 7 height 9
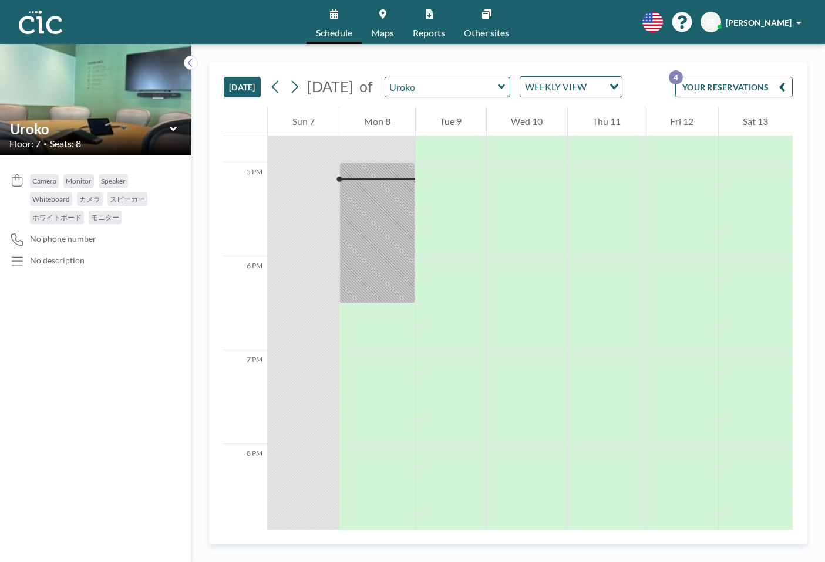
scroll to position [1574, 0]
click at [754, 97] on button "YOUR RESERVATIONS 4" at bounding box center [733, 87] width 117 height 21
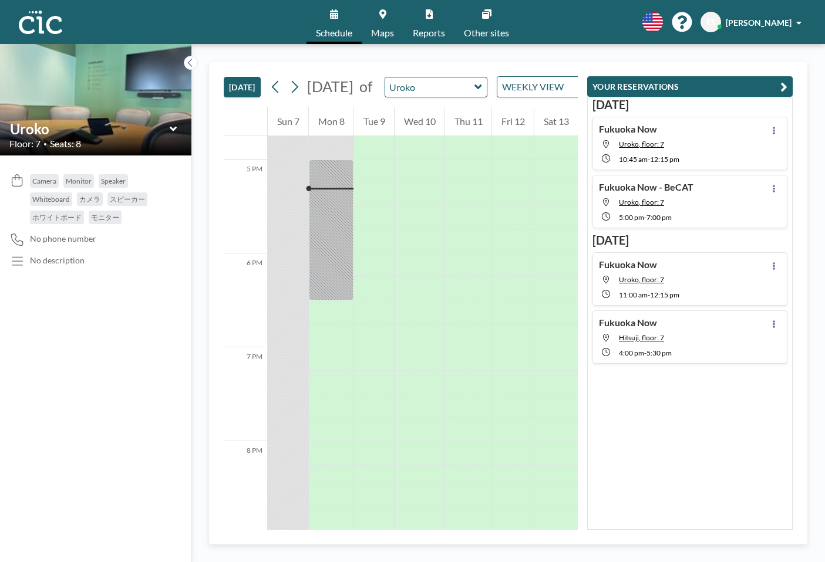
click at [255, 96] on button "[DATE]" at bounding box center [242, 87] width 37 height 21
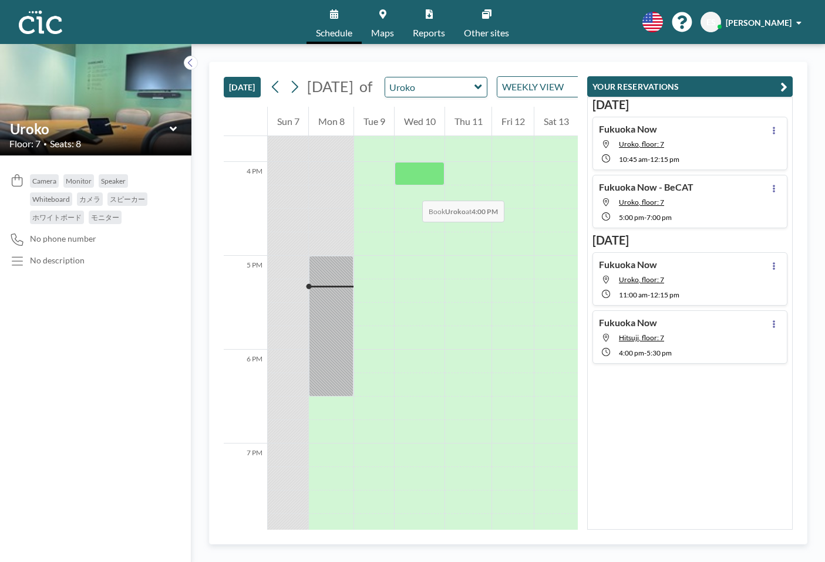
scroll to position [1471, 0]
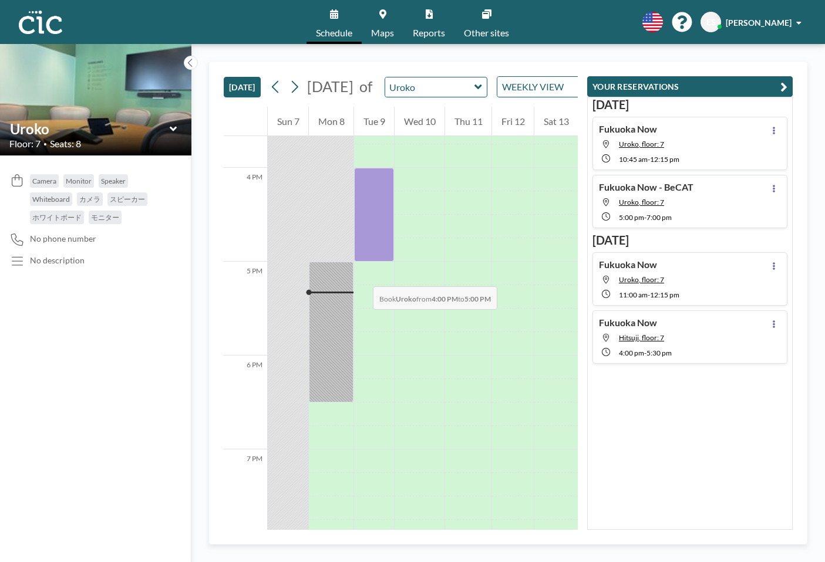
drag, startPoint x: 373, startPoint y: 189, endPoint x: 361, endPoint y: 275, distance: 86.6
click at [361, 262] on div at bounding box center [374, 215] width 40 height 94
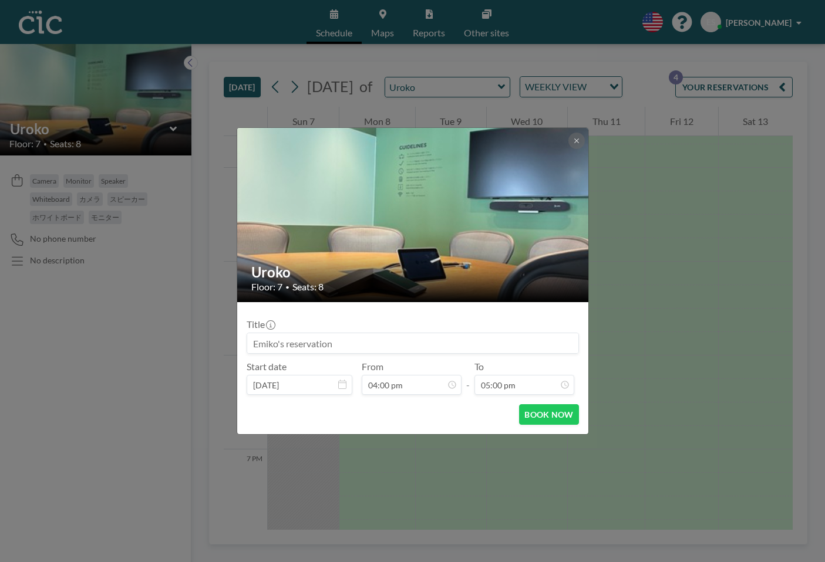
click at [402, 342] on input at bounding box center [412, 344] width 331 height 20
type input "Fukuoka Now"
click at [551, 417] on button "BOOK NOW" at bounding box center [548, 415] width 59 height 21
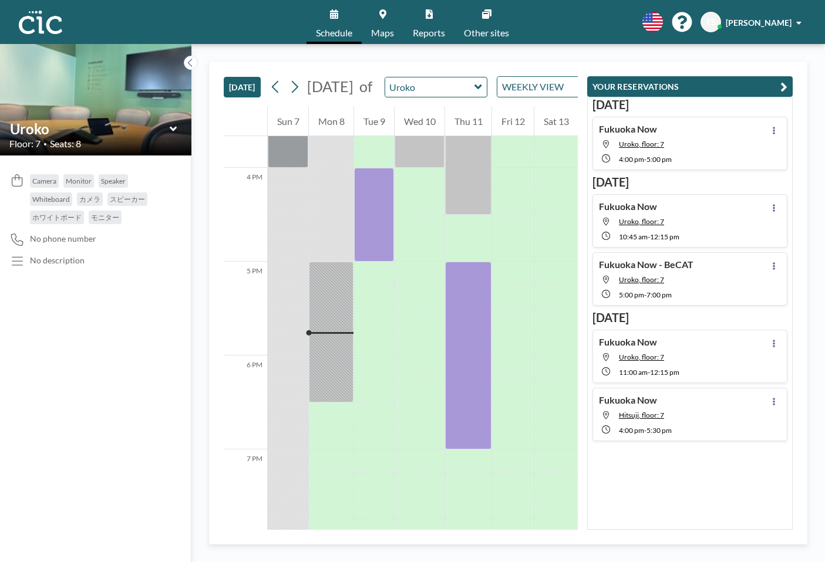
click at [382, 17] on icon at bounding box center [382, 13] width 7 height 9
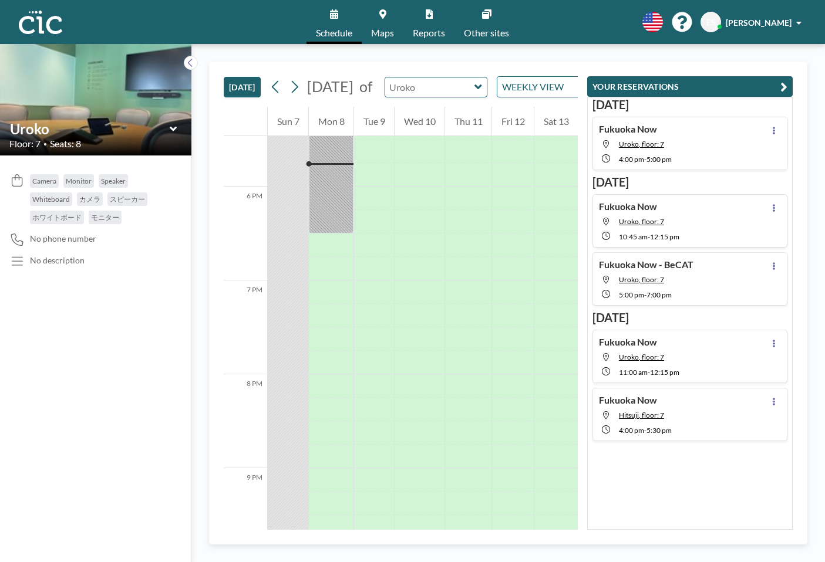
scroll to position [1644, 0]
click at [487, 97] on div at bounding box center [436, 87] width 103 height 21
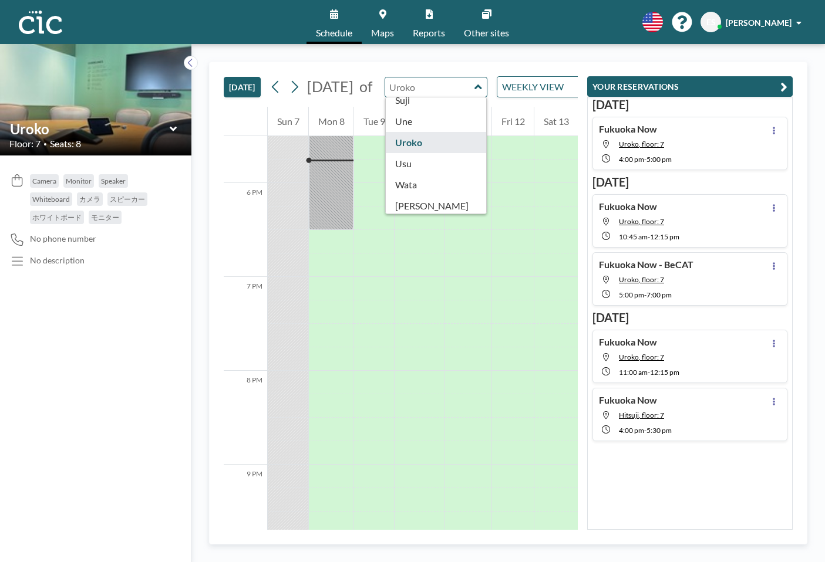
scroll to position [645, 0]
type input "Usu"
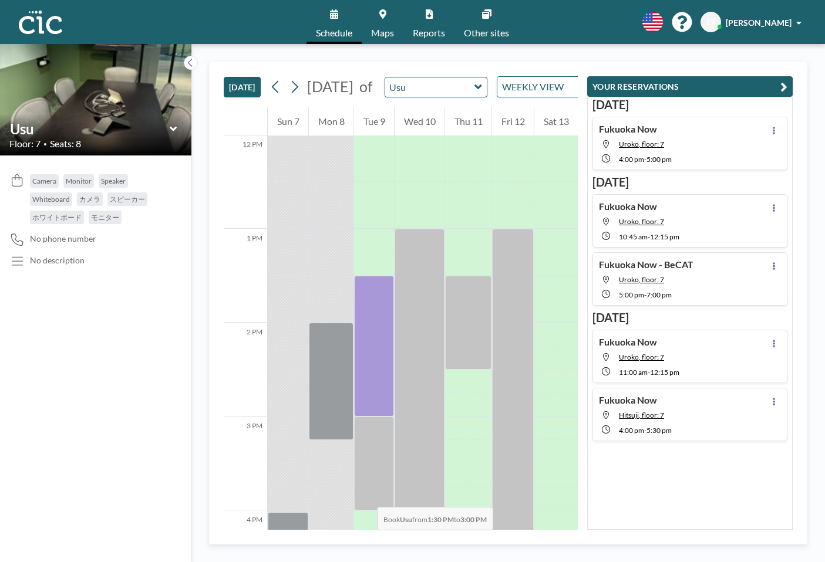
scroll to position [1167, 0]
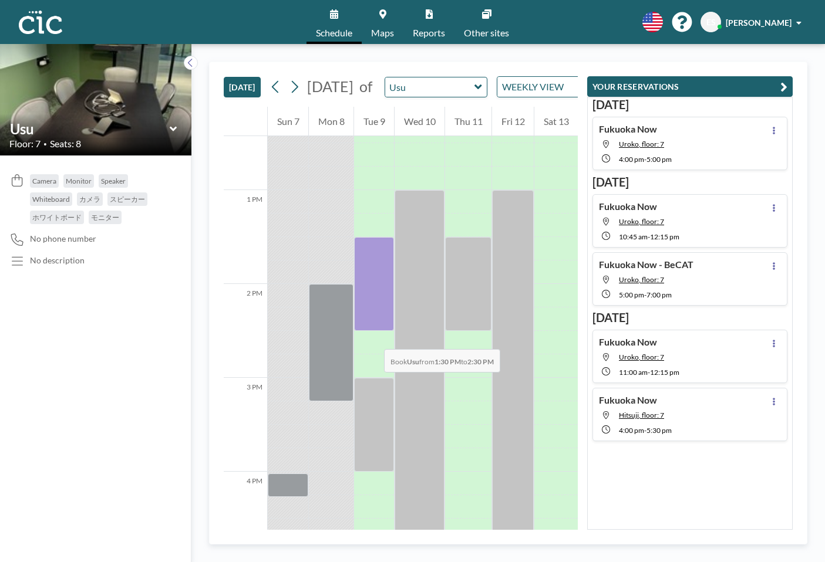
drag, startPoint x: 369, startPoint y: 415, endPoint x: 372, endPoint y: 338, distance: 77.6
click at [372, 331] on div at bounding box center [374, 284] width 40 height 94
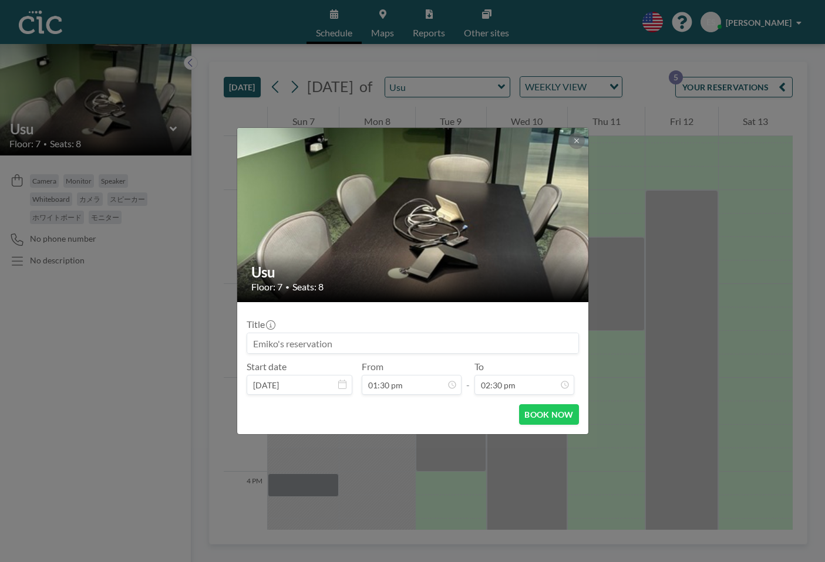
click at [329, 343] on input at bounding box center [412, 344] width 331 height 20
type input "Fukuoka Now"
click at [541, 411] on button "BOOK NOW" at bounding box center [548, 415] width 59 height 21
